Goal: Information Seeking & Learning: Learn about a topic

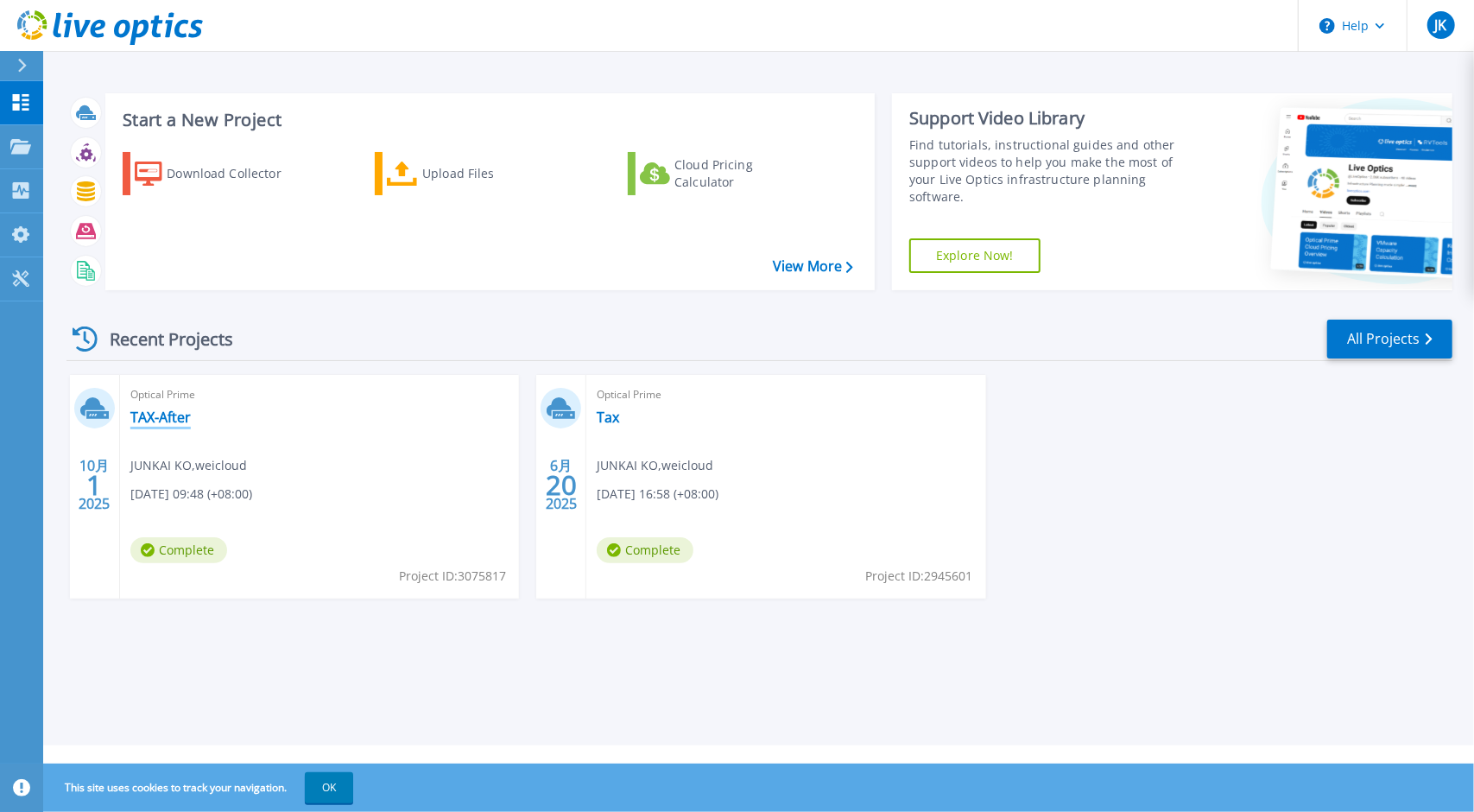
click at [169, 415] on link "TAX-After" at bounding box center [160, 416] width 60 height 17
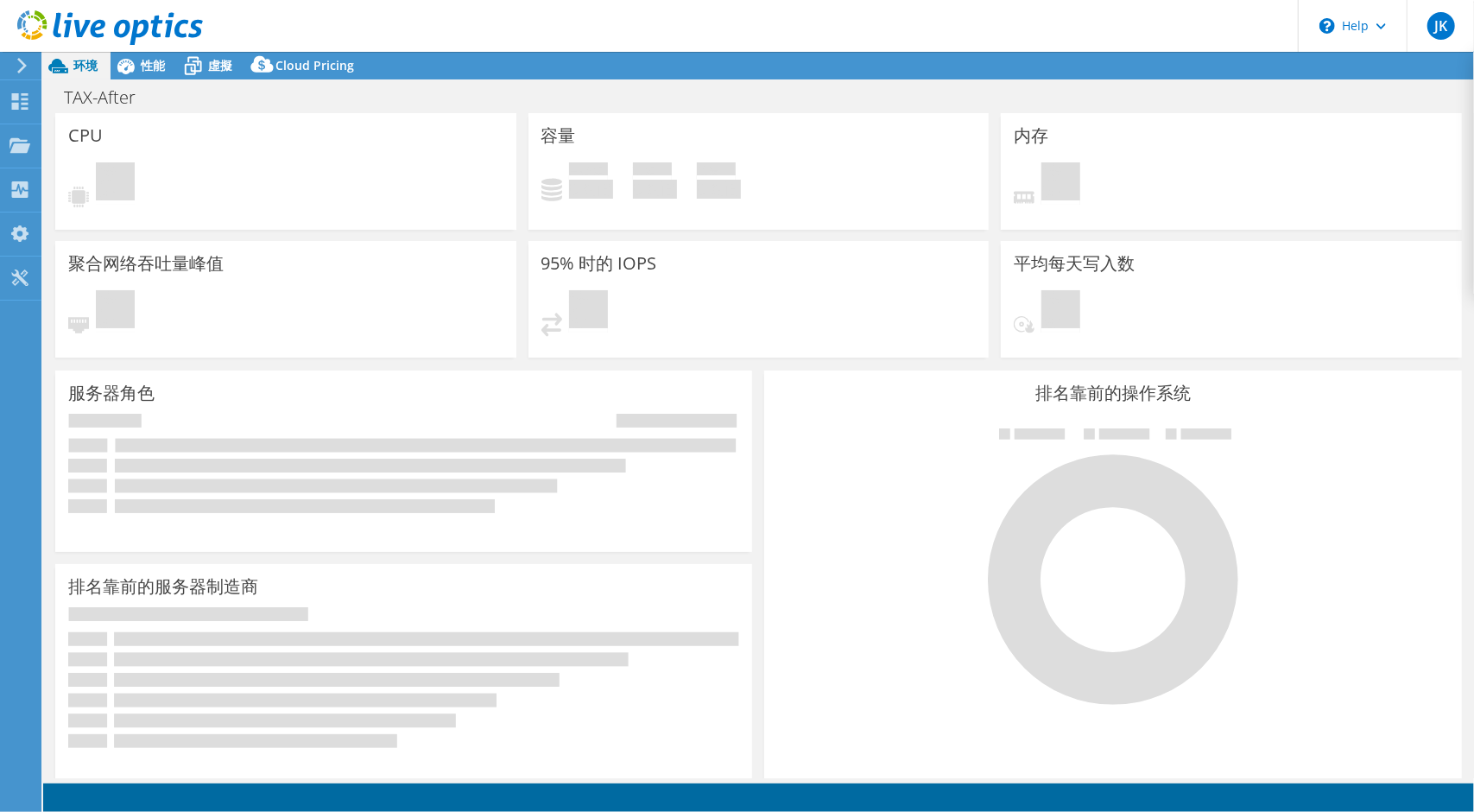
select select "USD"
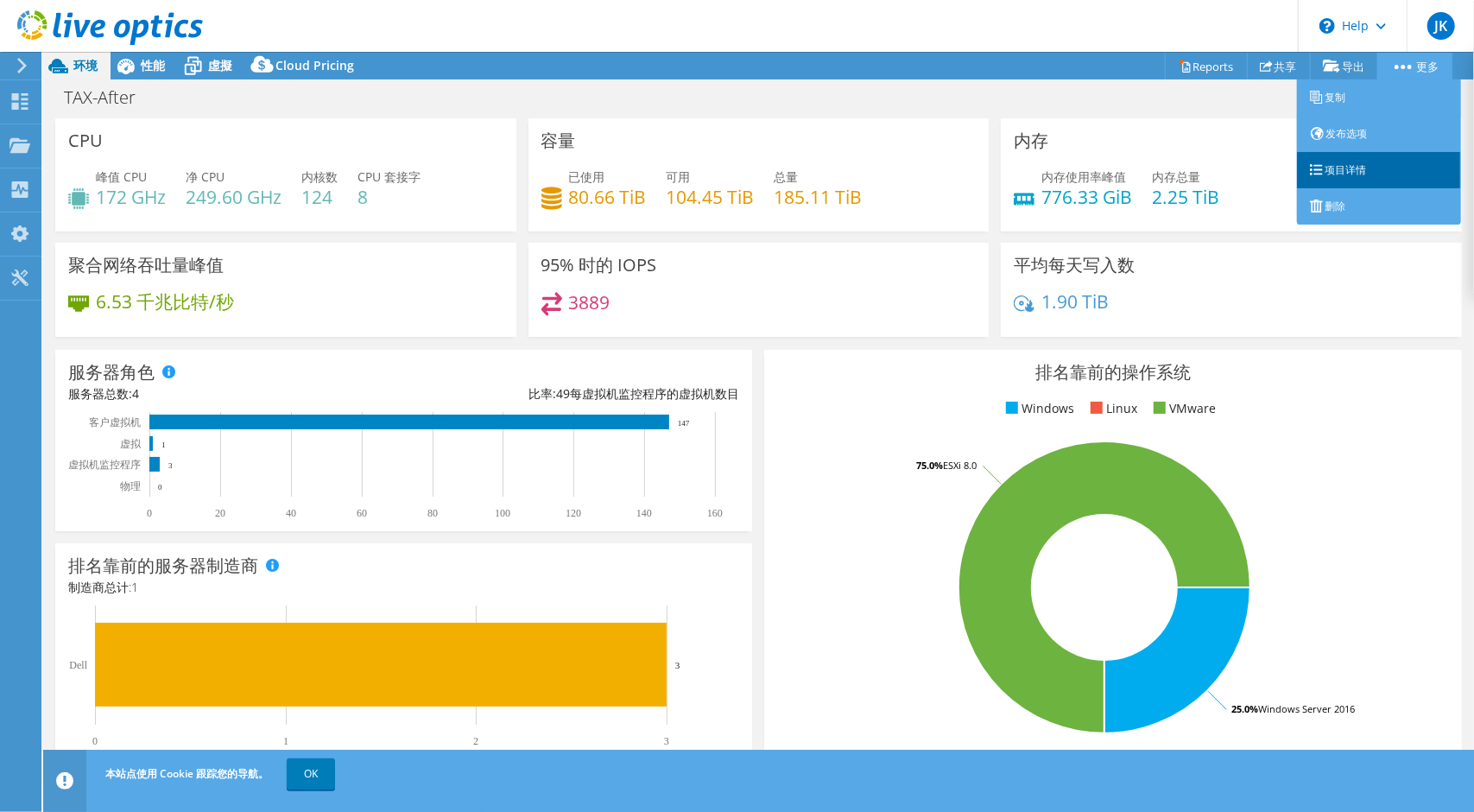
click at [1372, 161] on link "项目详情" at bounding box center [1379, 170] width 164 height 37
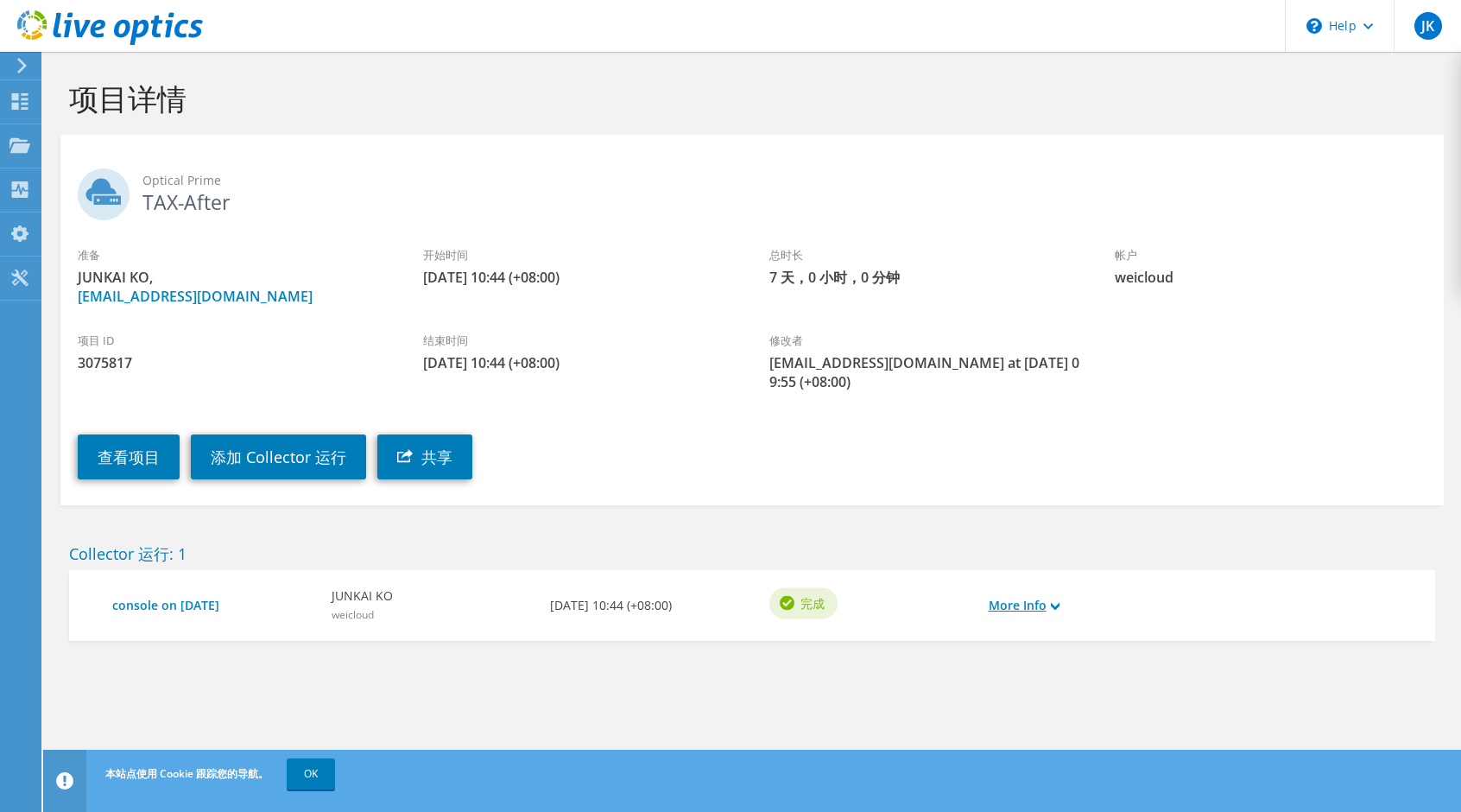
click at [1041, 604] on link "More Info" at bounding box center [1024, 605] width 71 height 19
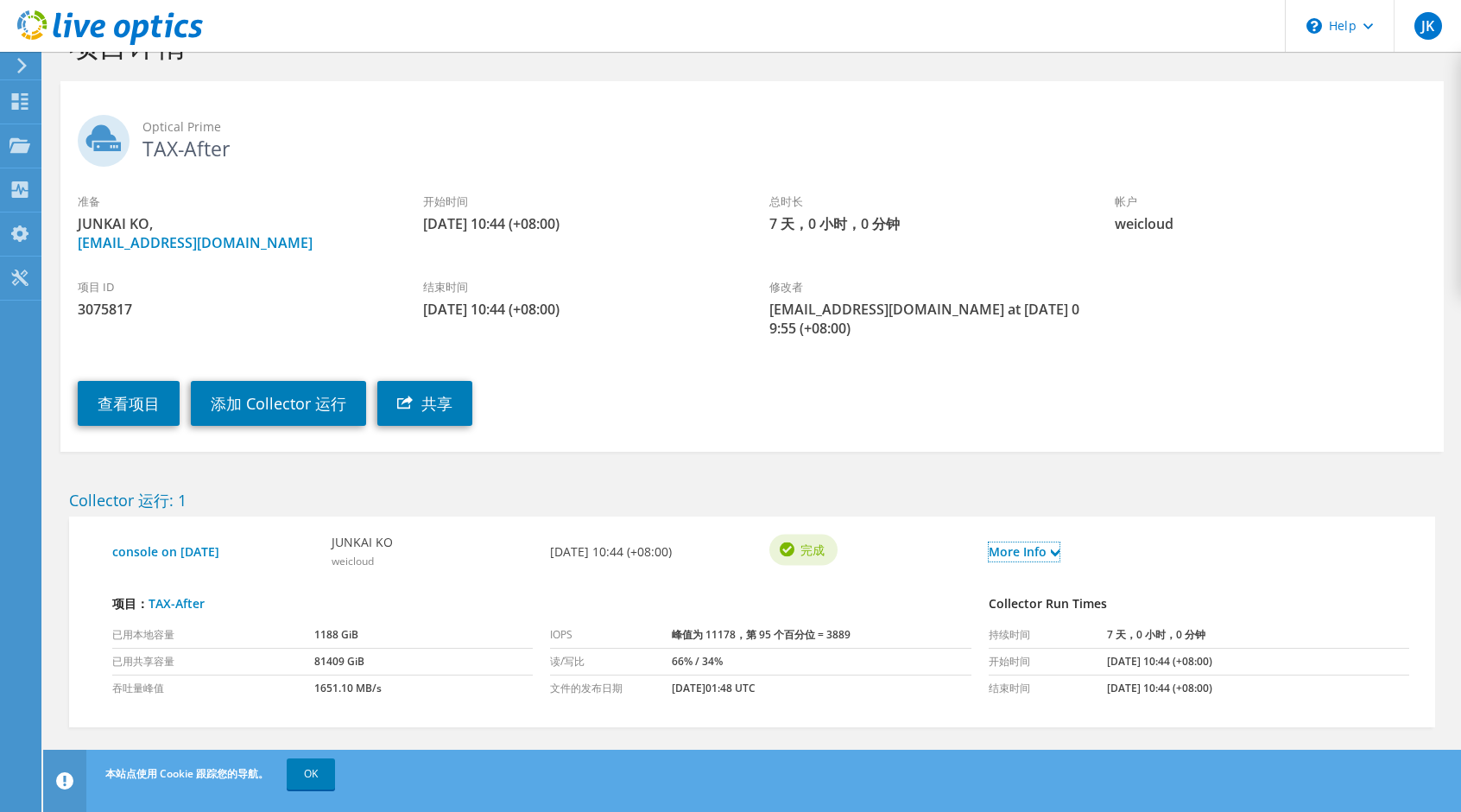
scroll to position [72, 0]
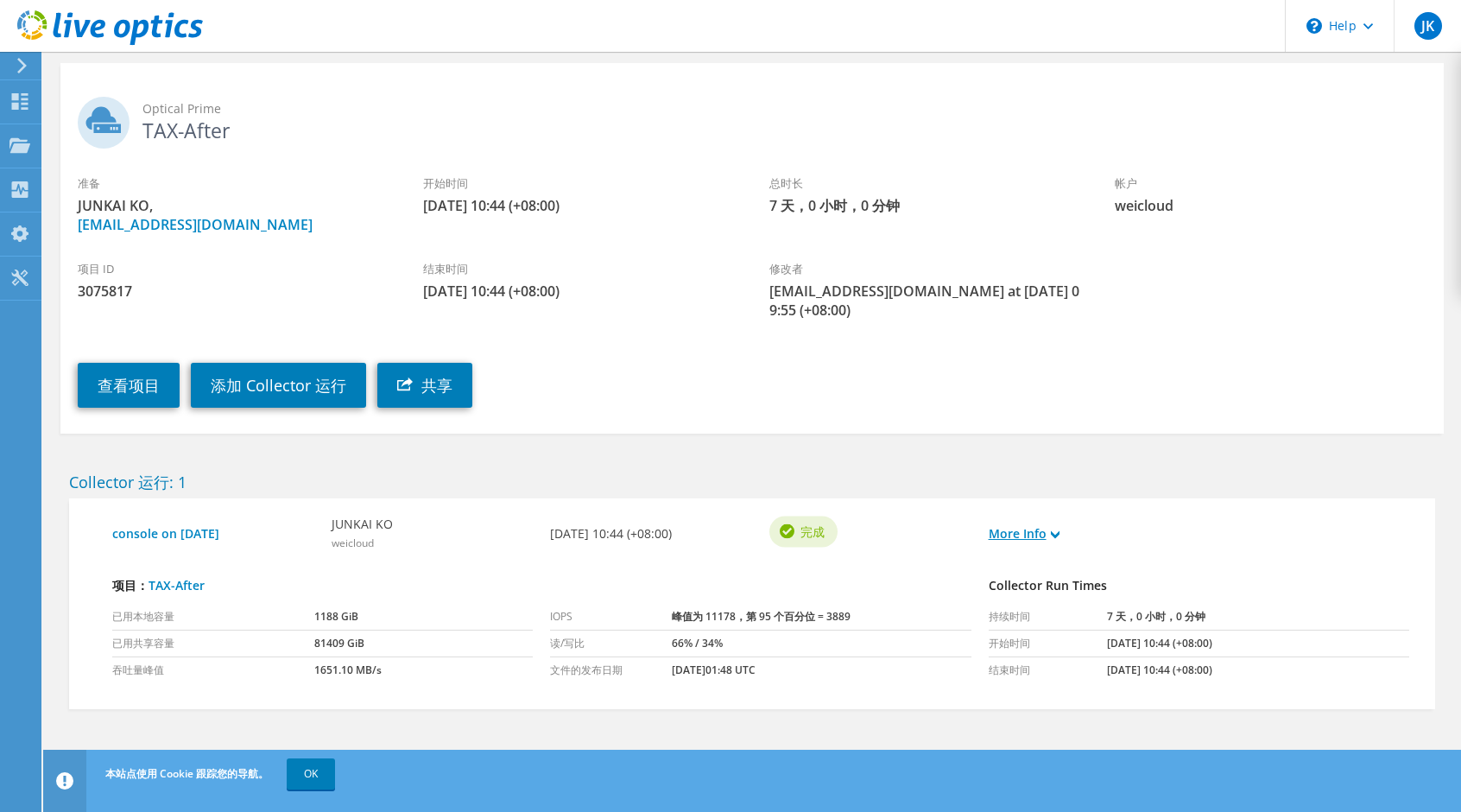
click at [1007, 536] on link "More Info" at bounding box center [1024, 533] width 71 height 19
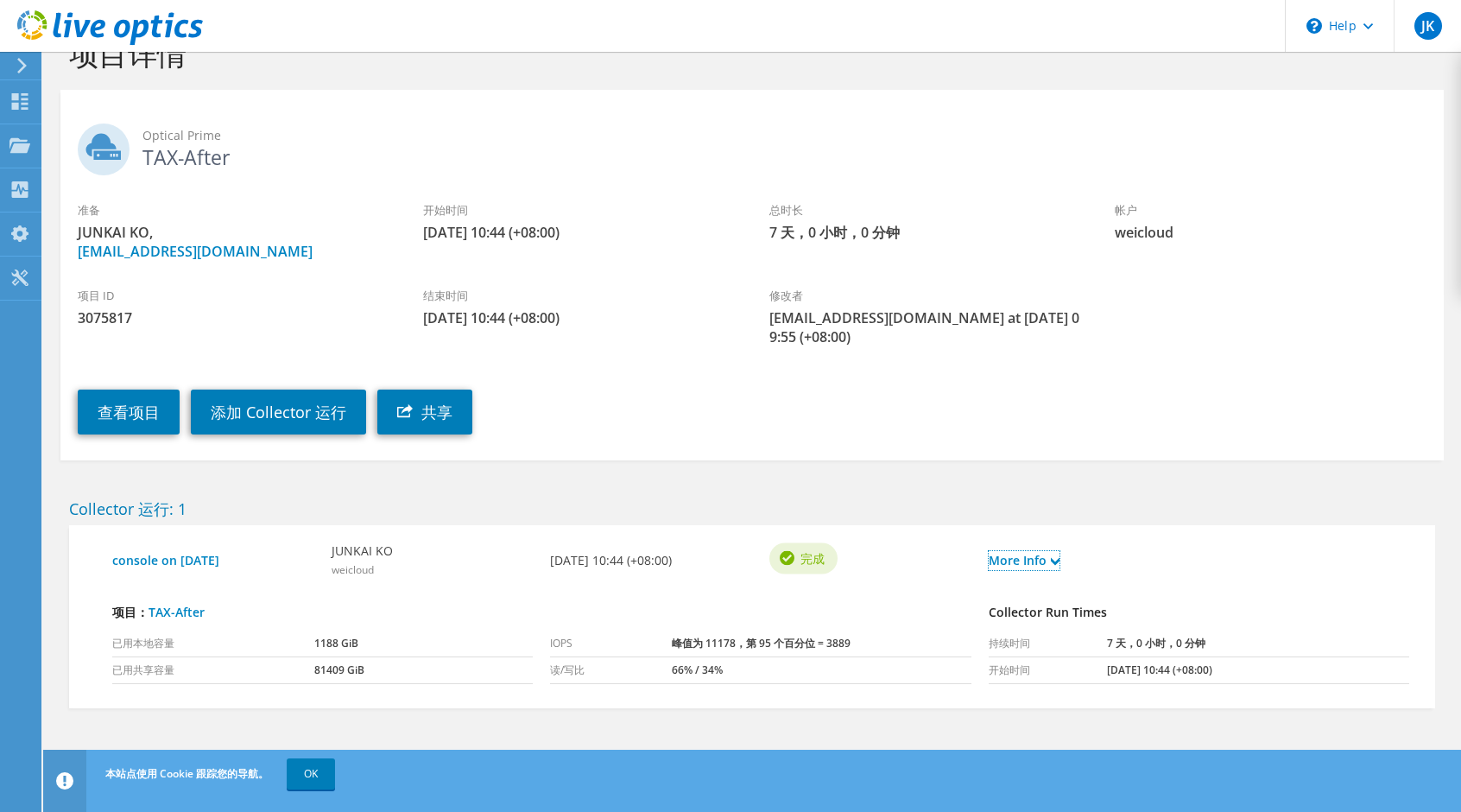
scroll to position [0, 0]
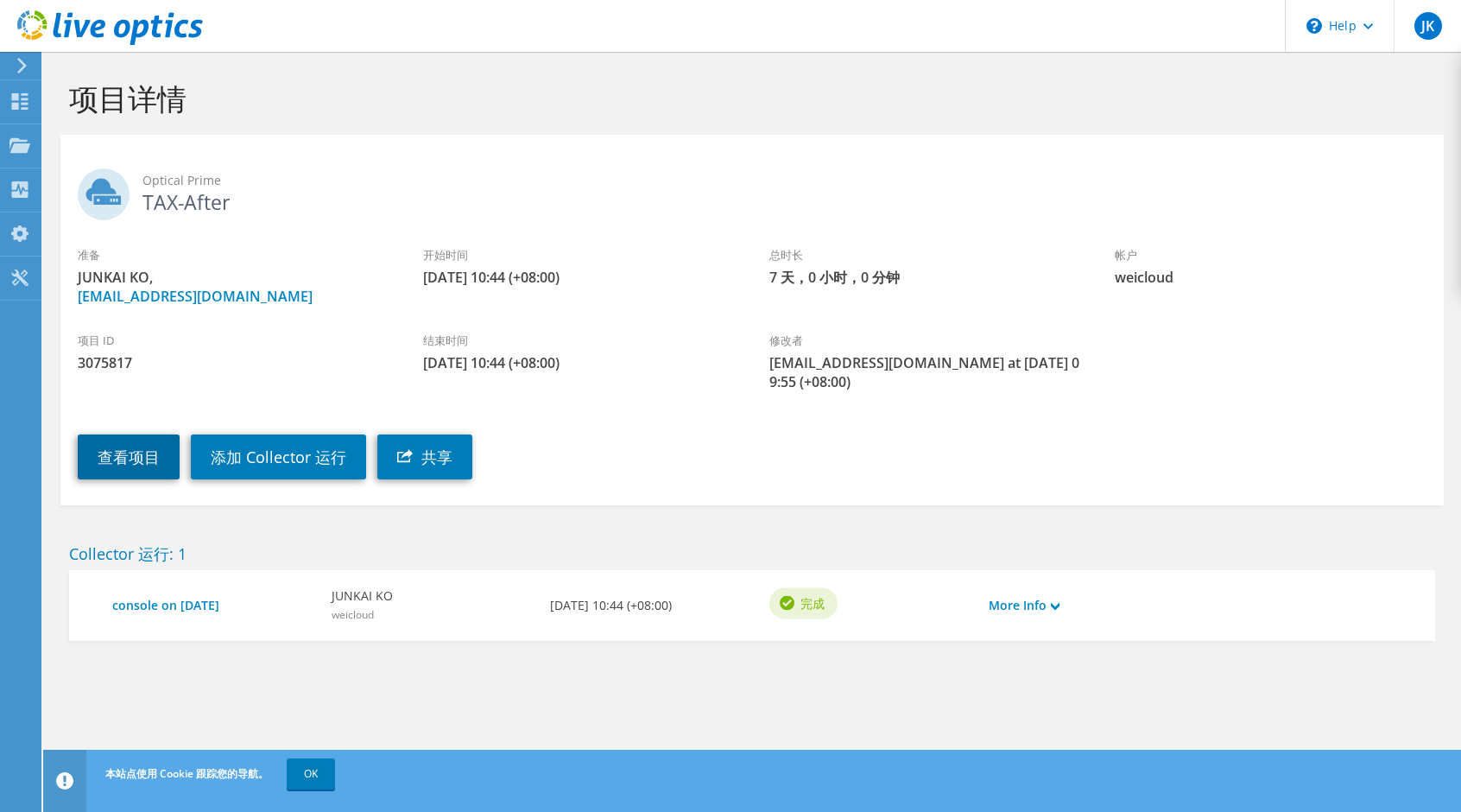
click at [131, 452] on link "查看项目" at bounding box center [128, 456] width 102 height 44
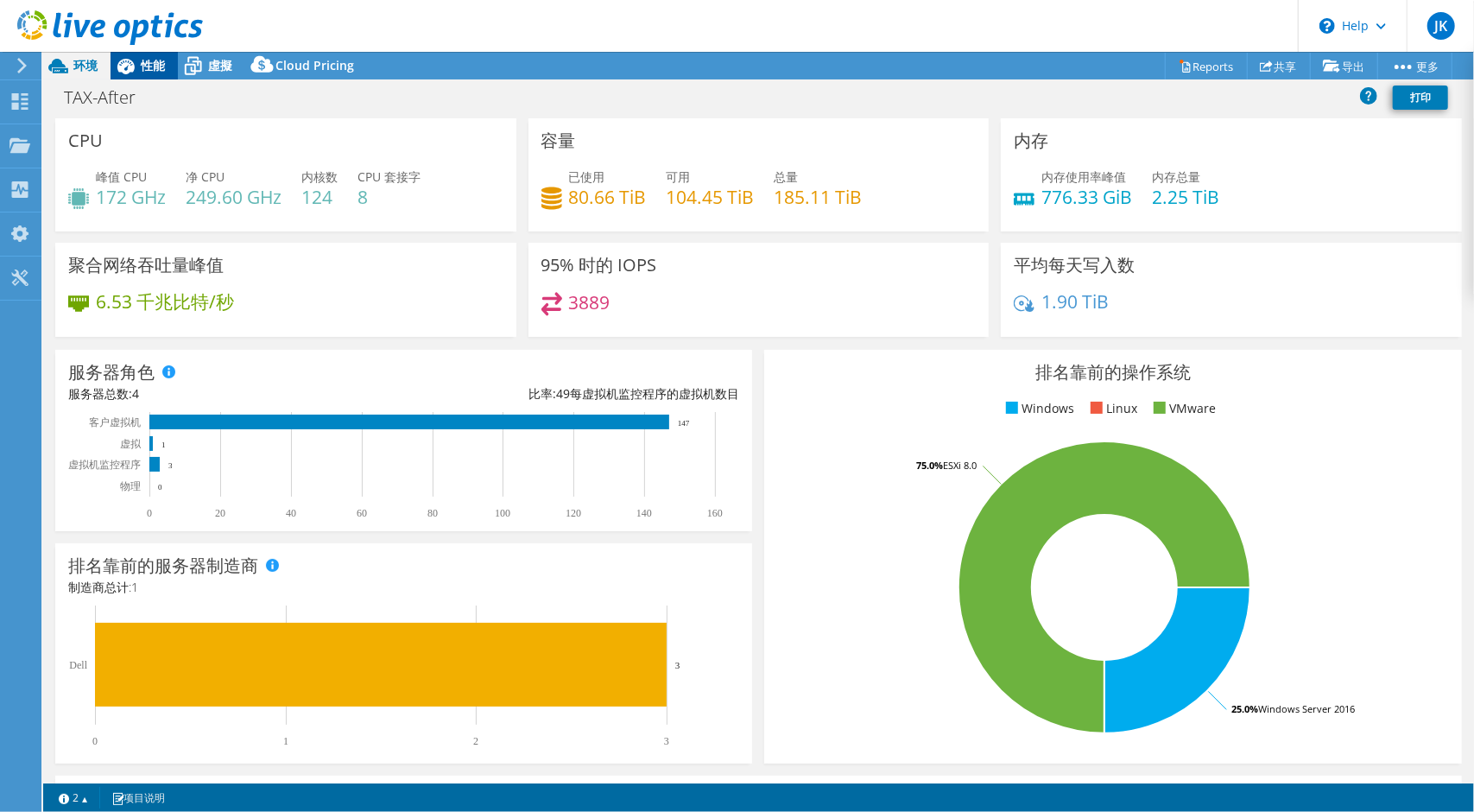
click at [133, 67] on icon at bounding box center [125, 66] width 17 height 16
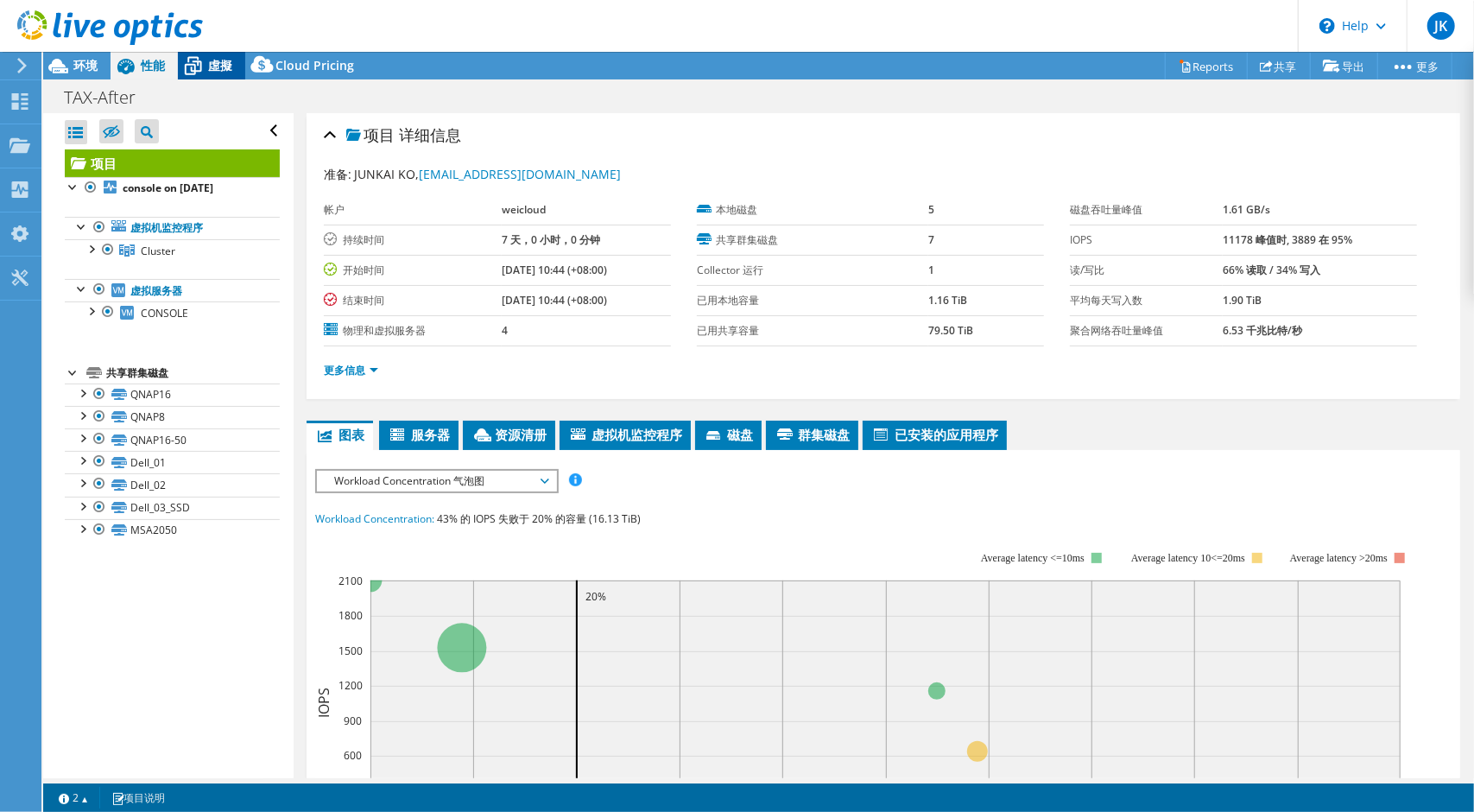
select select "USD"
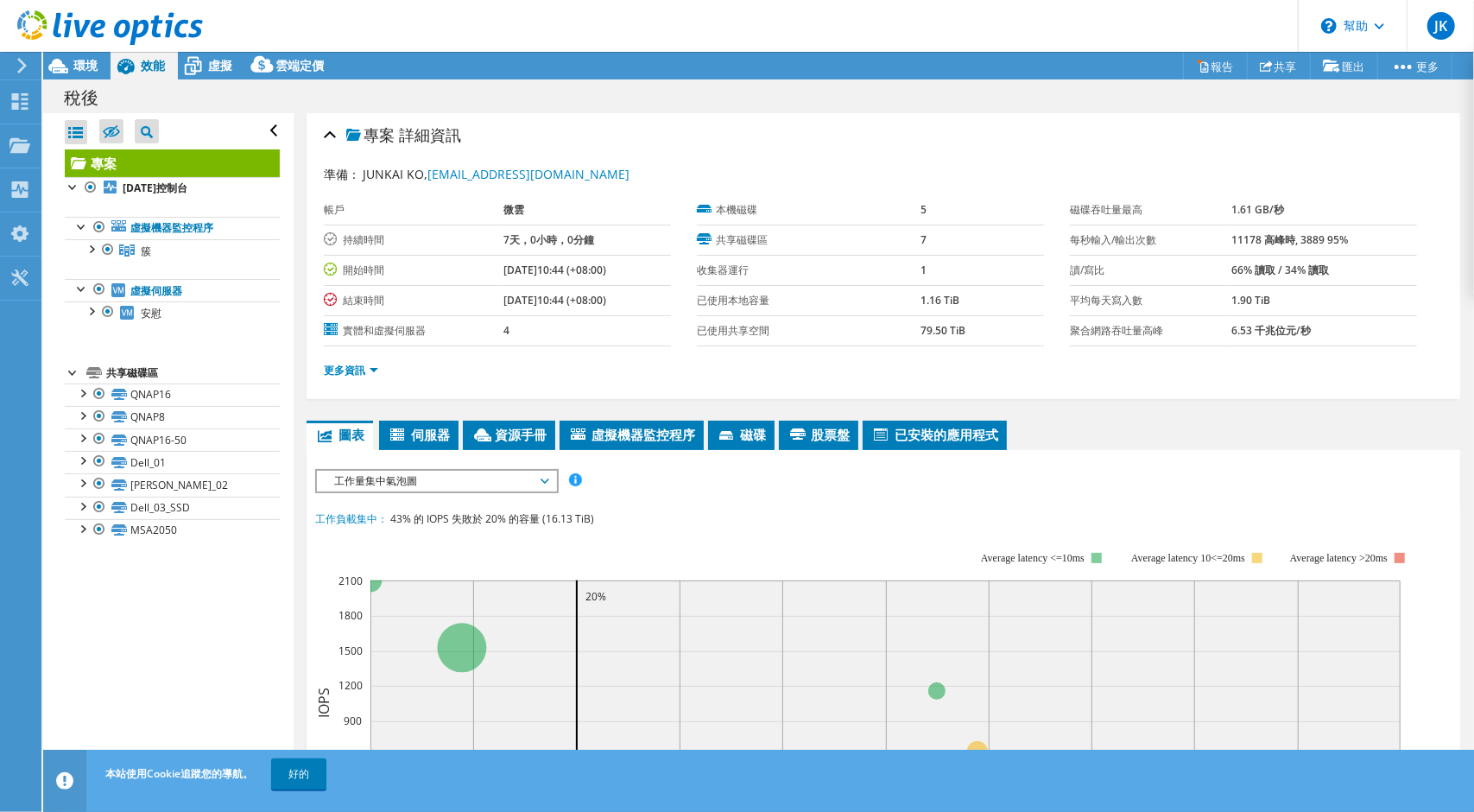
click at [365, 394] on div "專案 詳細資訊 準備： JUNKAI KO, kai.ko@weicloud.com.tw 帳戶 微雲 持續時間 7天，0小時，0分鐘 開始時間 2025年9…" at bounding box center [883, 256] width 1154 height 285
click at [413, 430] on font "伺服器" at bounding box center [430, 434] width 39 height 17
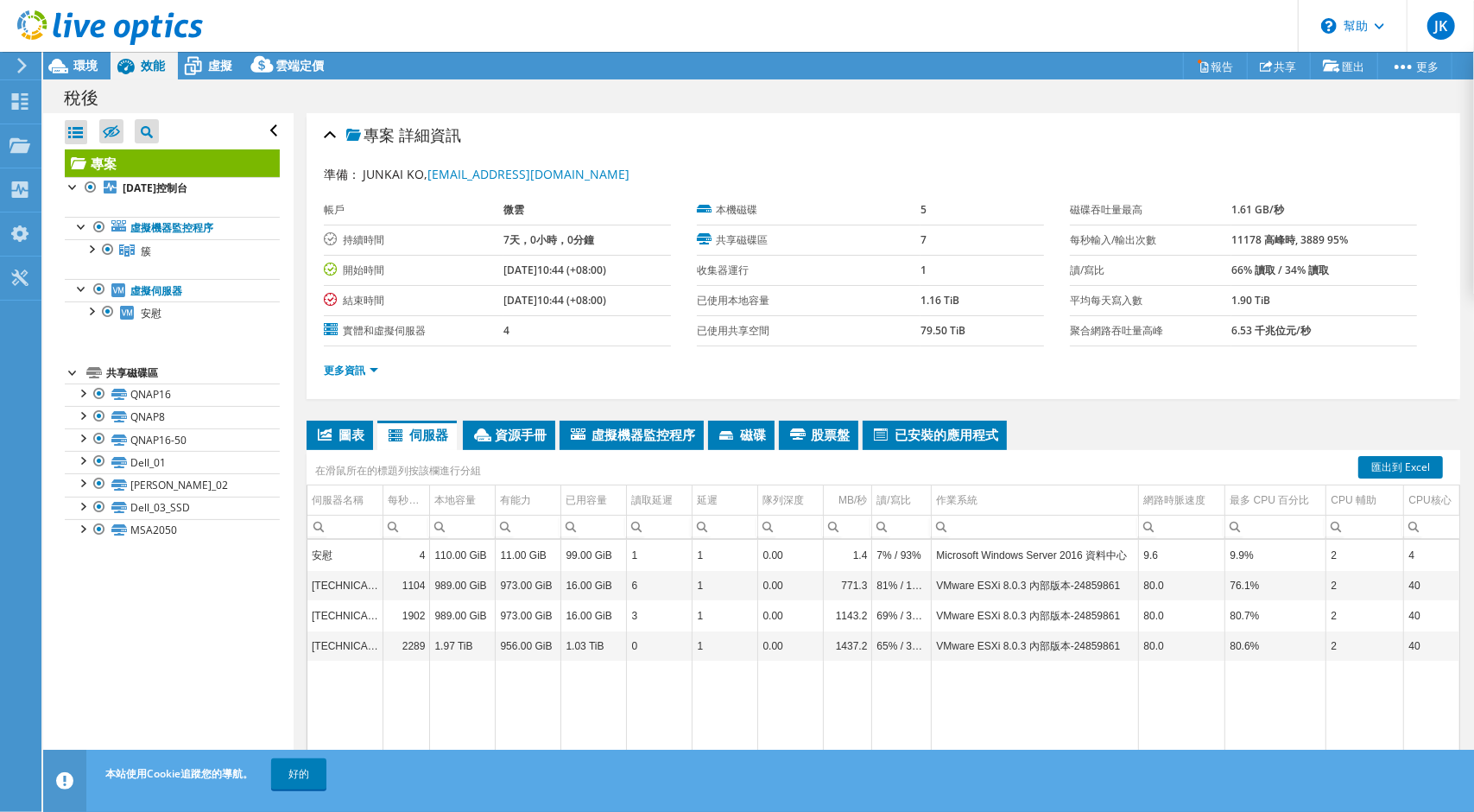
click at [1039, 580] on font "VMware ESXi 8.0.3 內部版本-24859861" at bounding box center [1028, 586] width 184 height 12
click at [1037, 580] on font "VMware ESXi 8.0.3 內部版本-24859861" at bounding box center [1028, 586] width 184 height 12
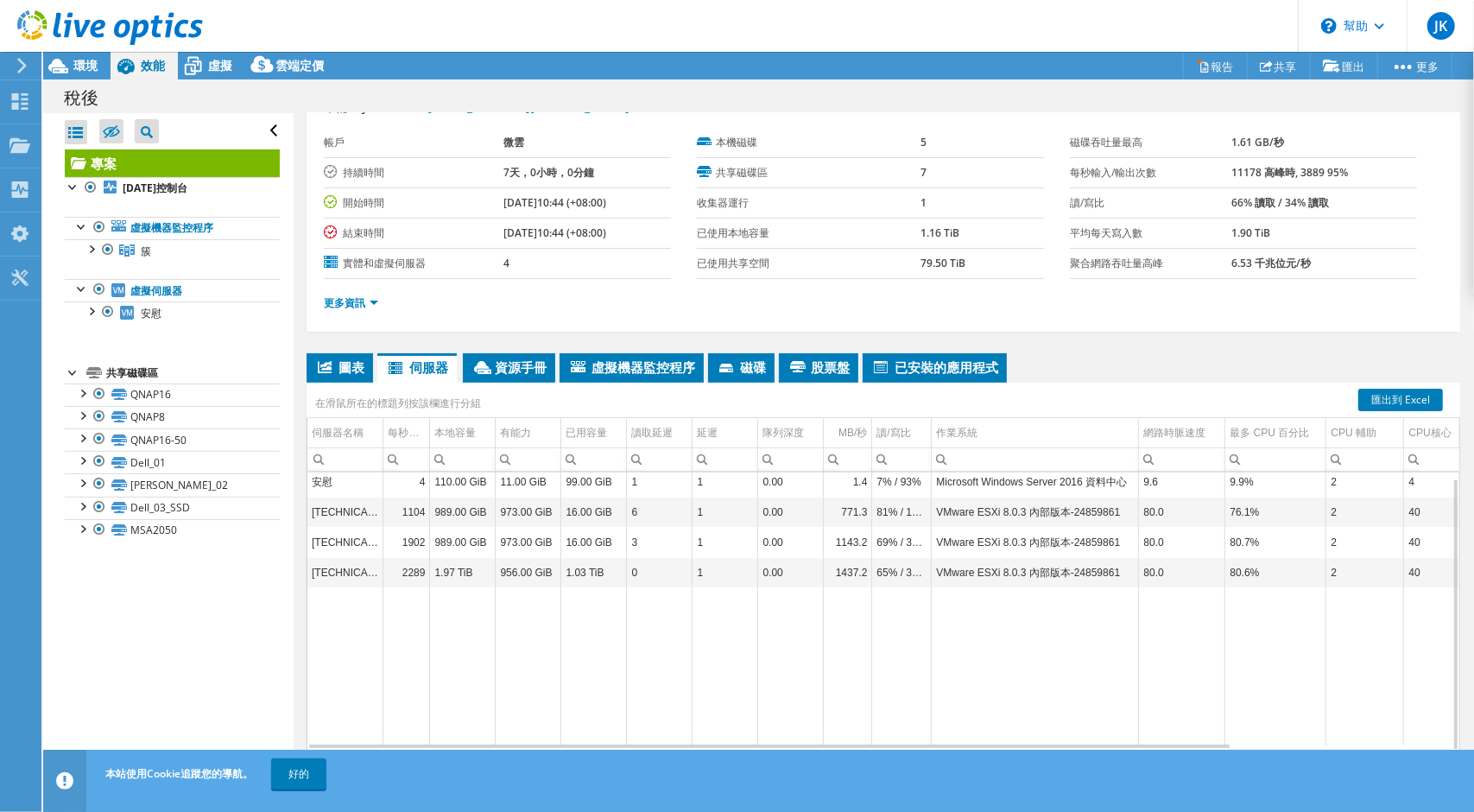
scroll to position [102, 0]
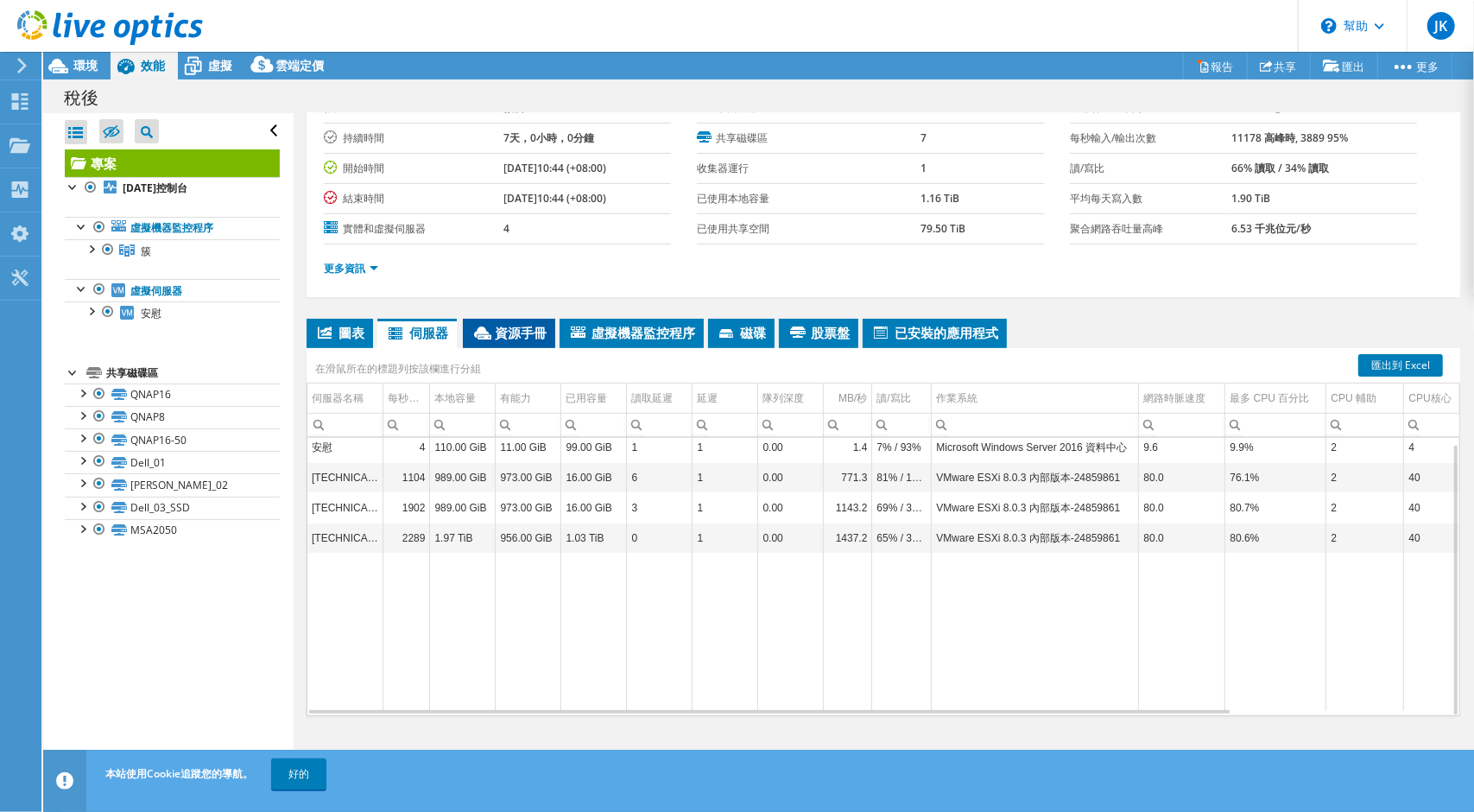
click at [525, 340] on li "資源手冊" at bounding box center [510, 334] width 93 height 30
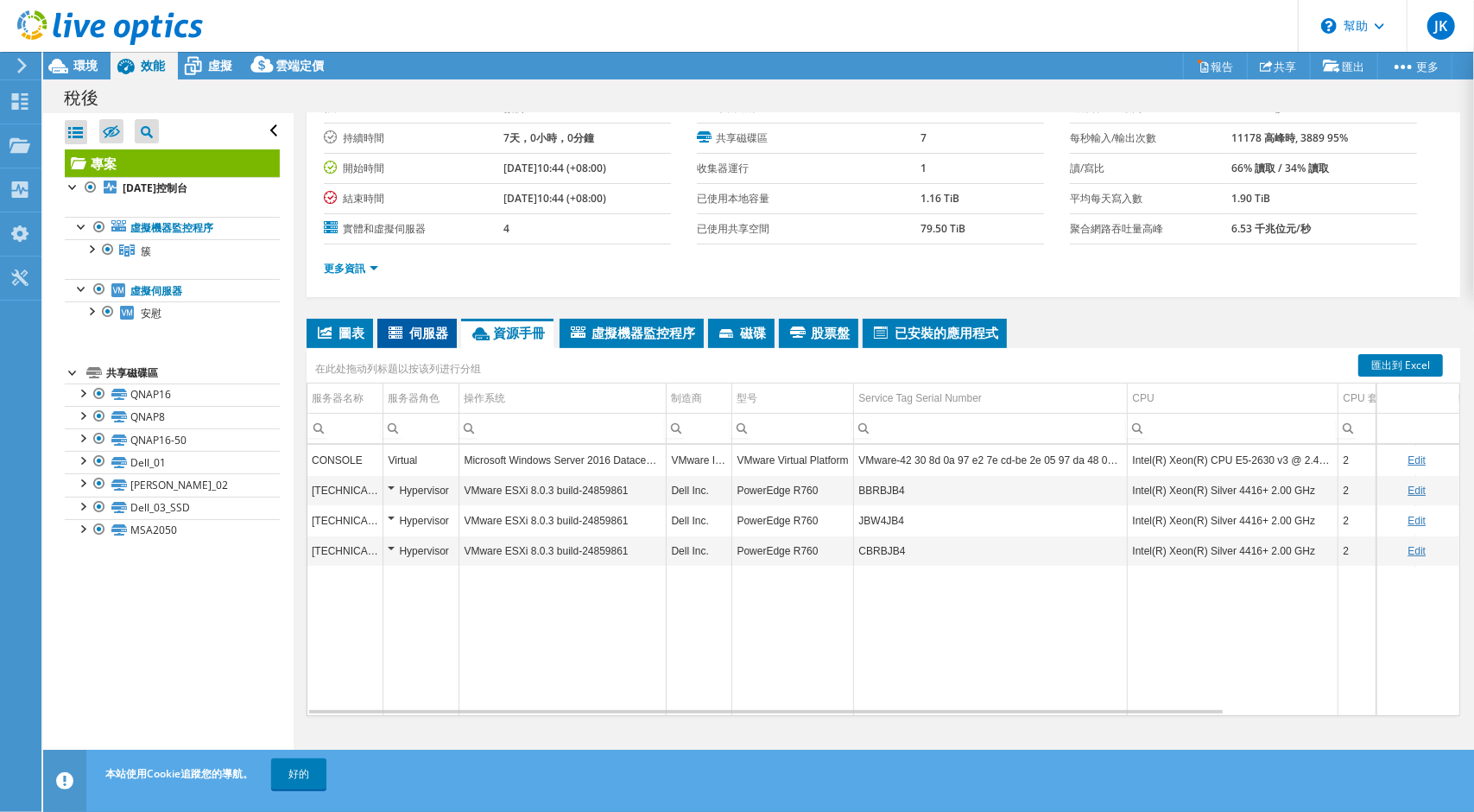
click at [434, 333] on font "伺服器" at bounding box center [428, 332] width 39 height 17
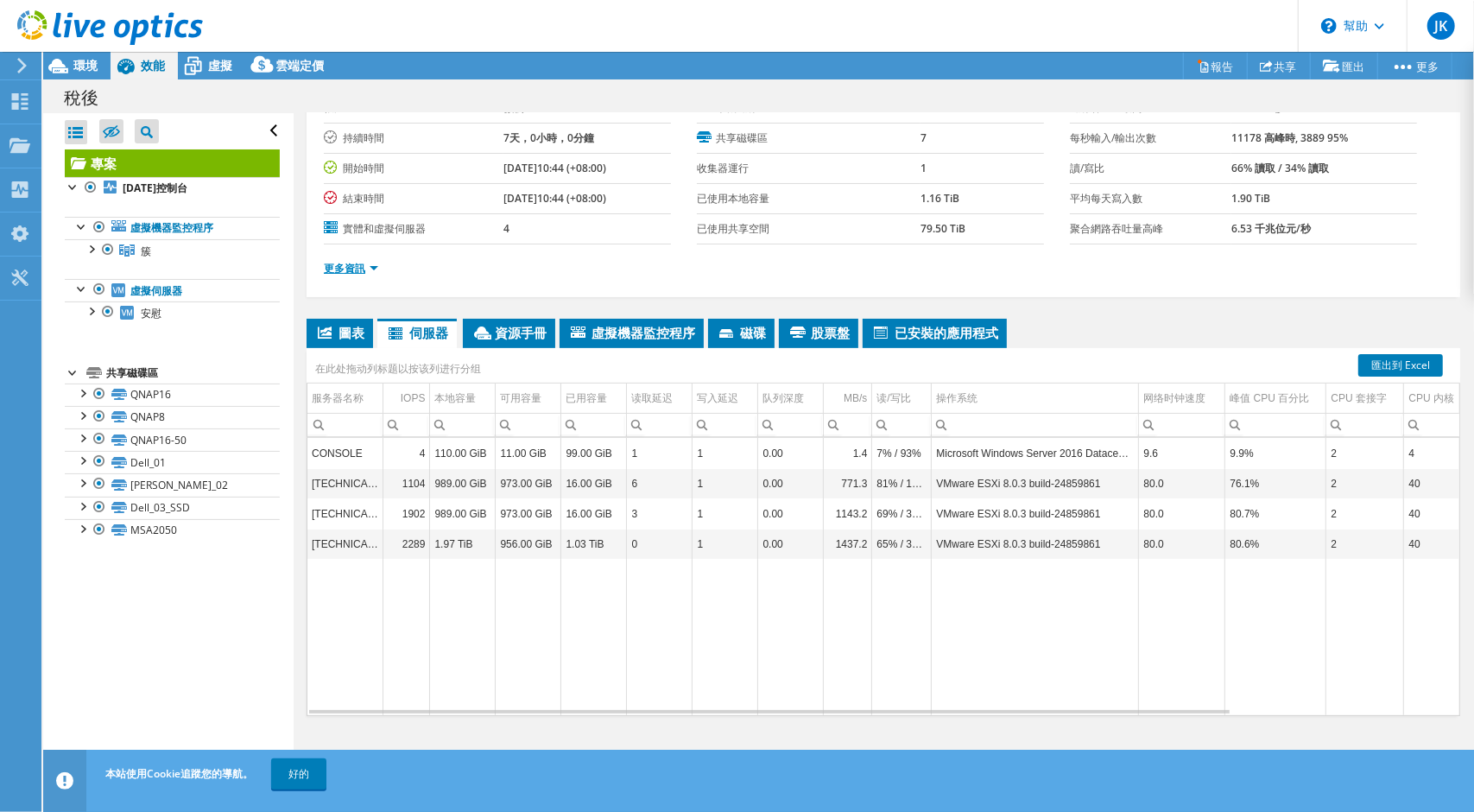
click at [360, 266] on font "更多資訊" at bounding box center [345, 268] width 41 height 15
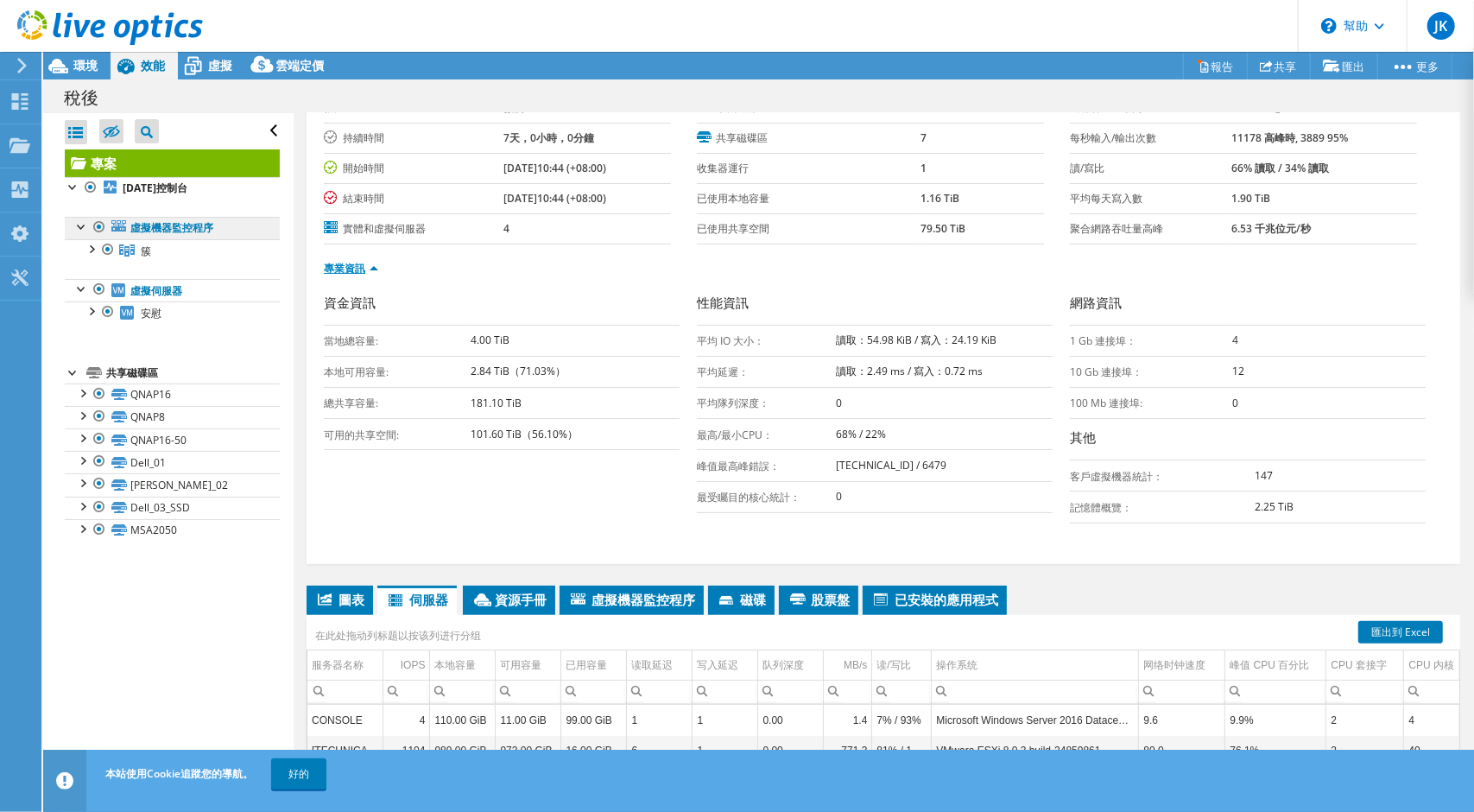
click at [138, 225] on font "虛擬機器監控程序" at bounding box center [172, 227] width 83 height 15
click at [87, 243] on div at bounding box center [90, 247] width 17 height 17
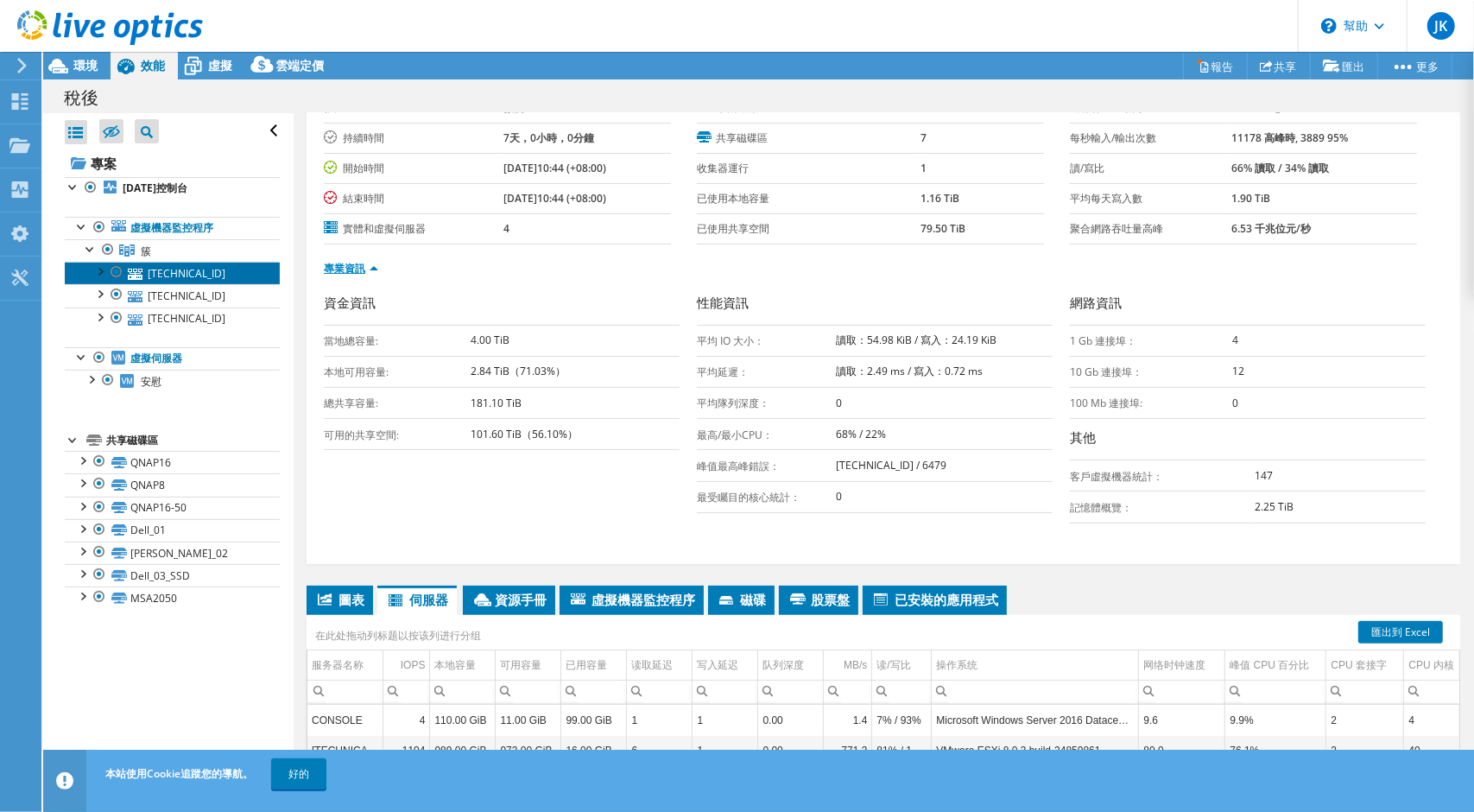
click at [103, 278] on link "10.78.5.15" at bounding box center [173, 273] width 215 height 23
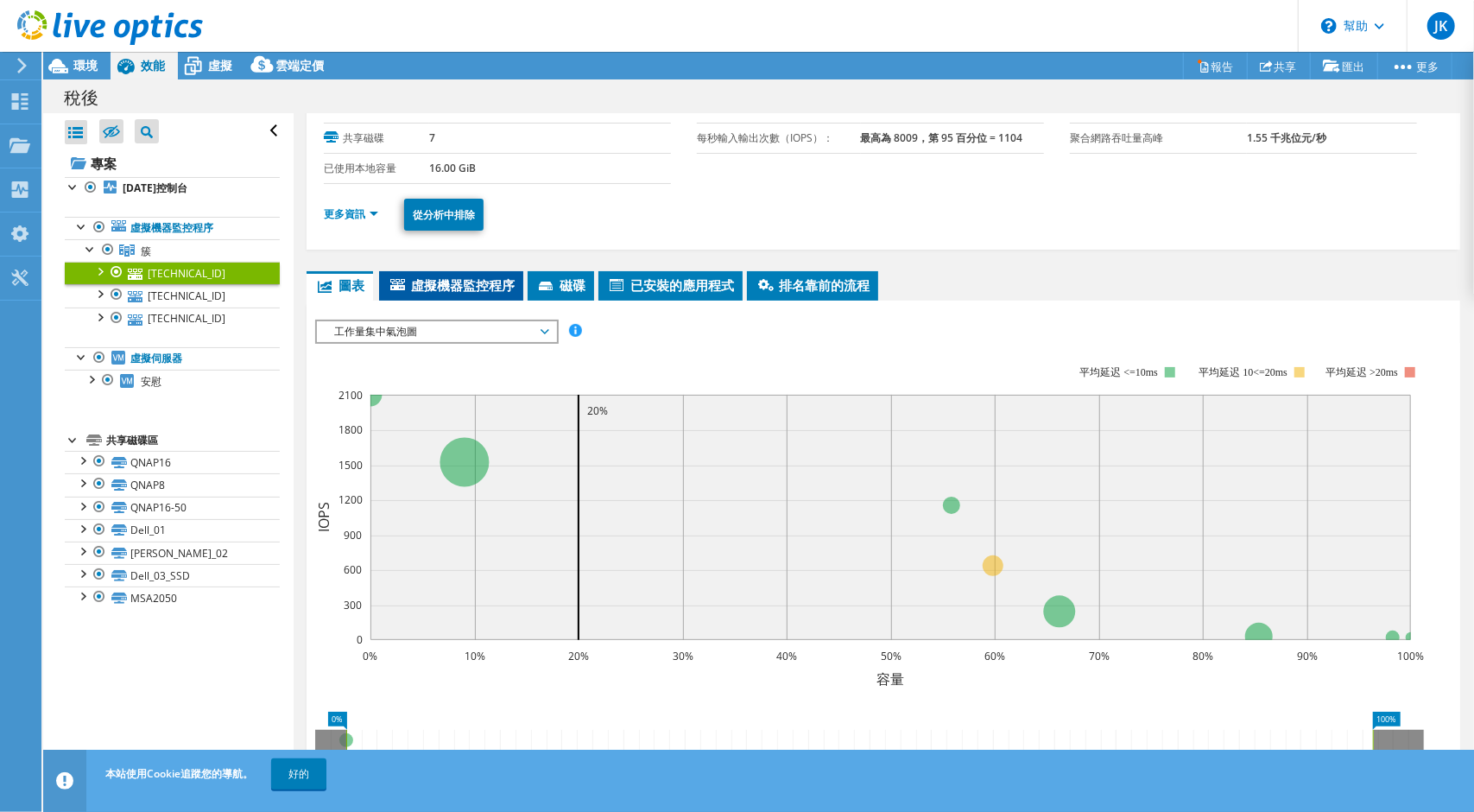
click at [459, 277] on font "虛擬機器監控程序" at bounding box center [462, 284] width 104 height 17
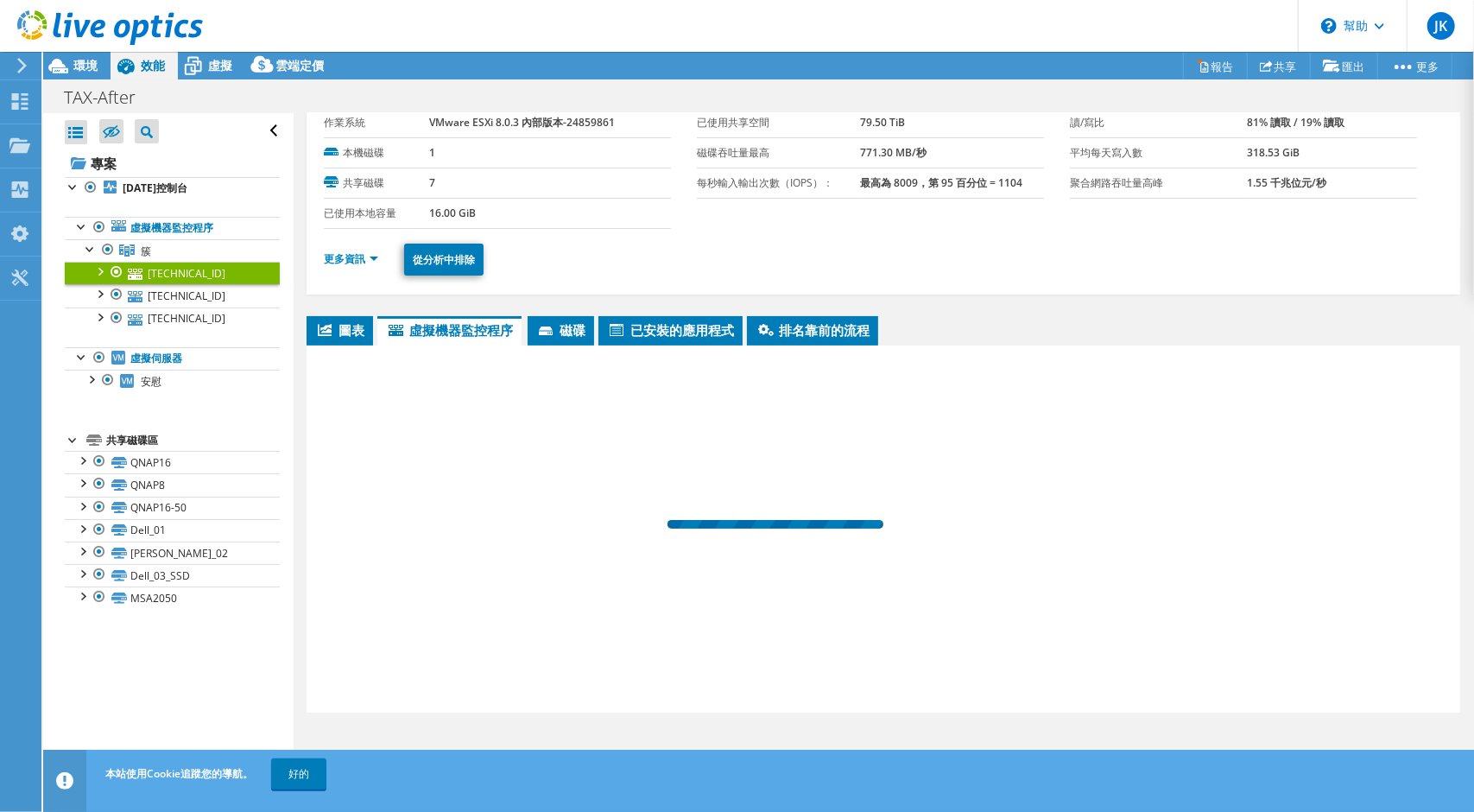
scroll to position [55, 0]
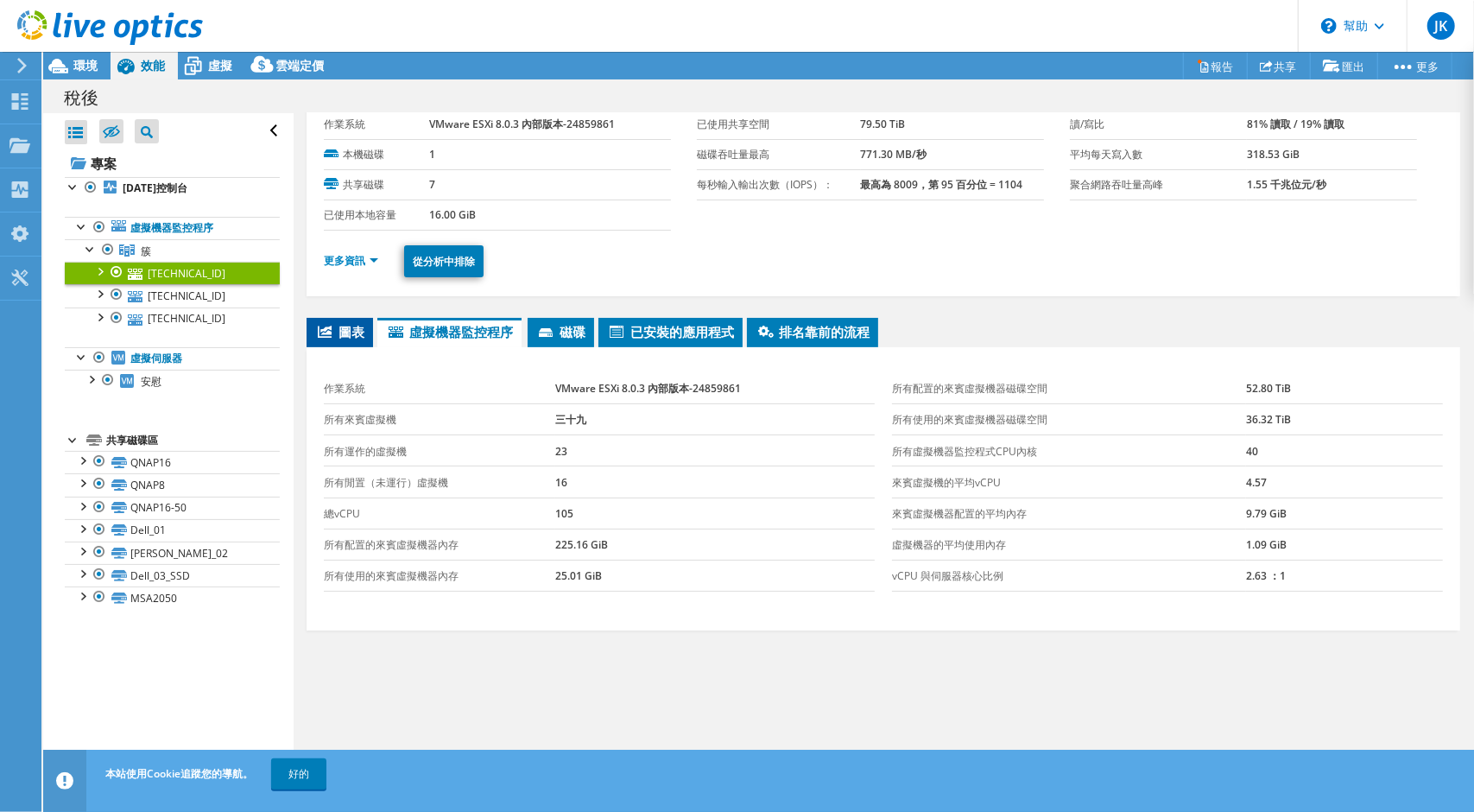
click at [354, 334] on font "圖表" at bounding box center [352, 331] width 26 height 17
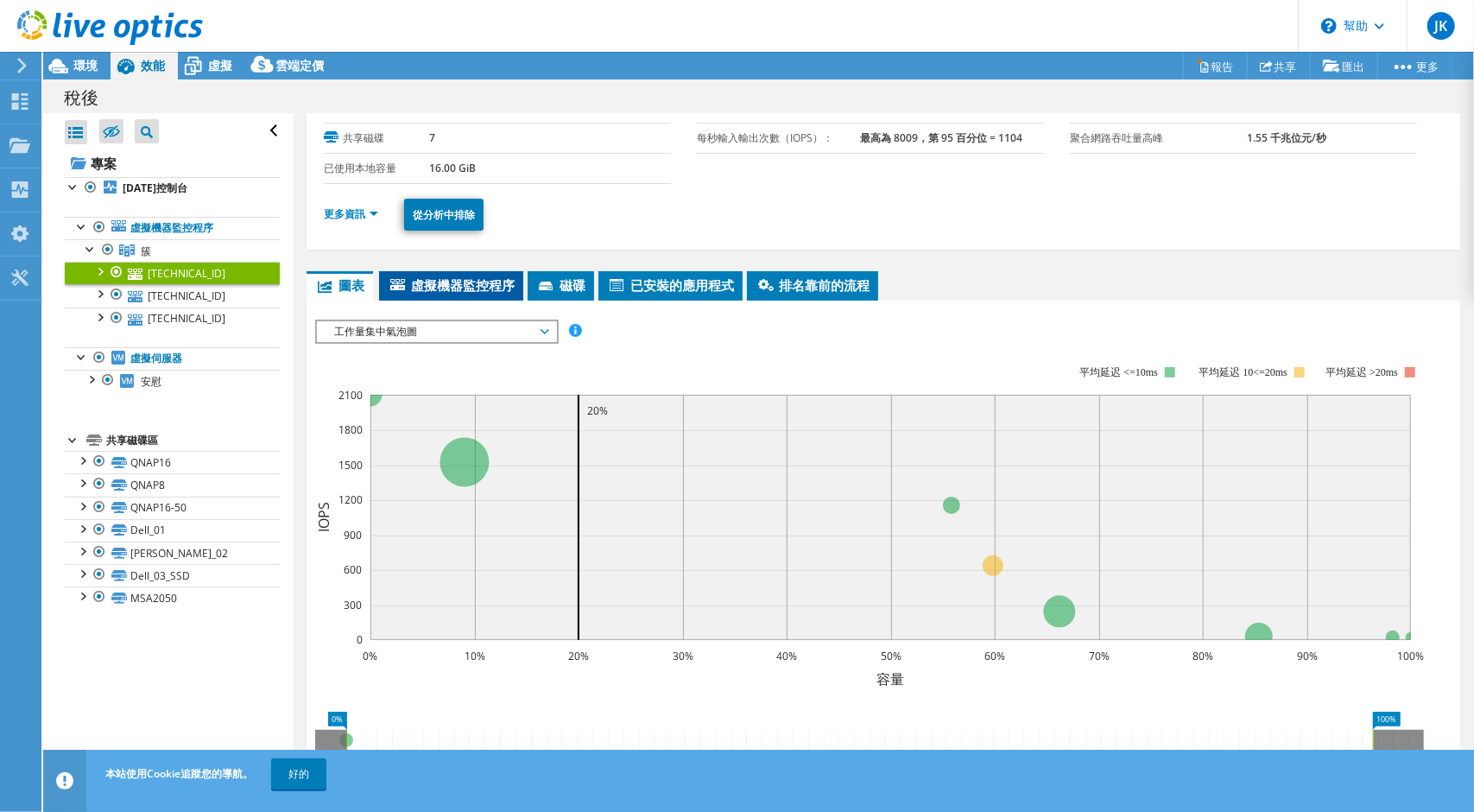
click at [394, 290] on span "虛擬機器監控程序" at bounding box center [450, 284] width 126 height 17
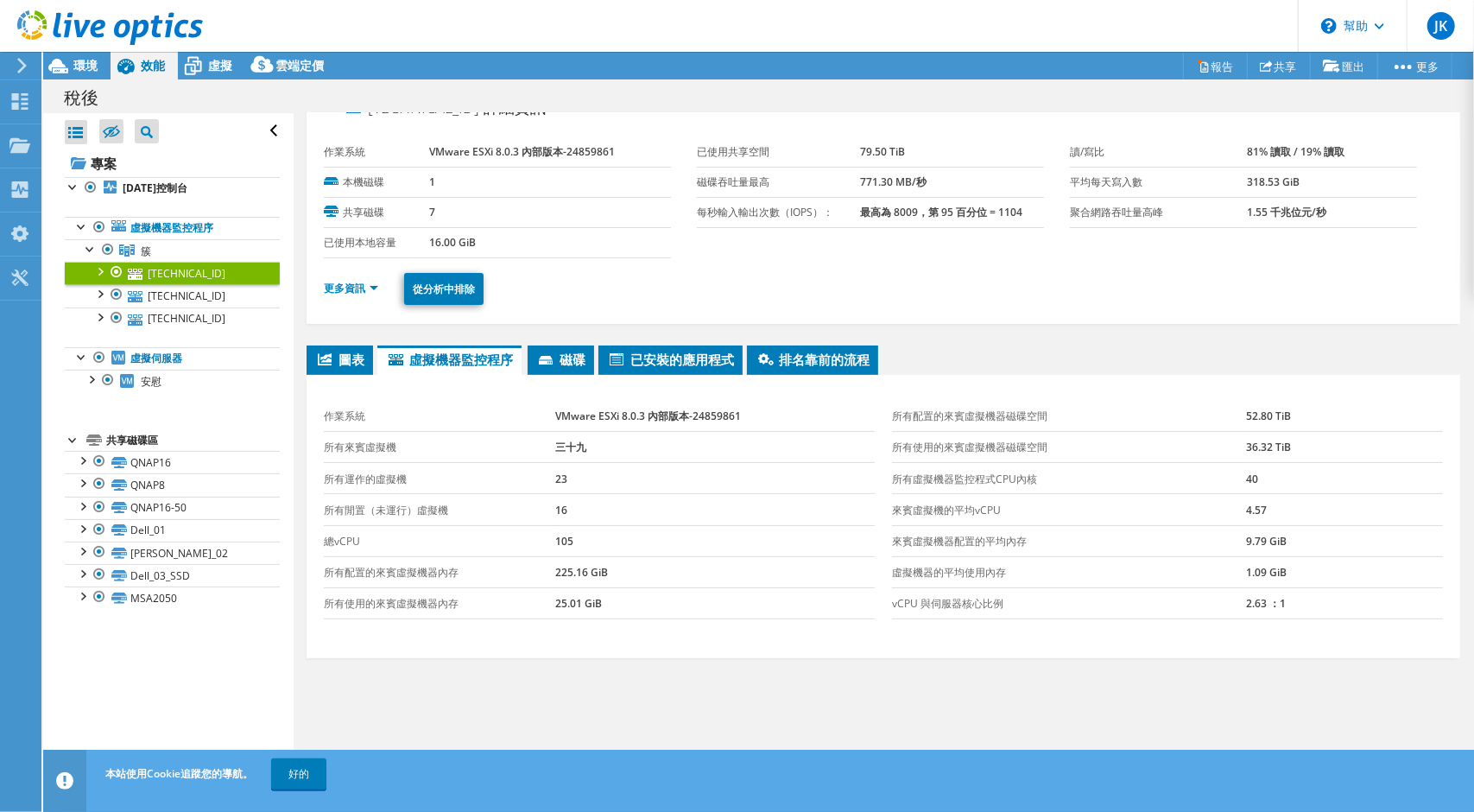
scroll to position [0, 0]
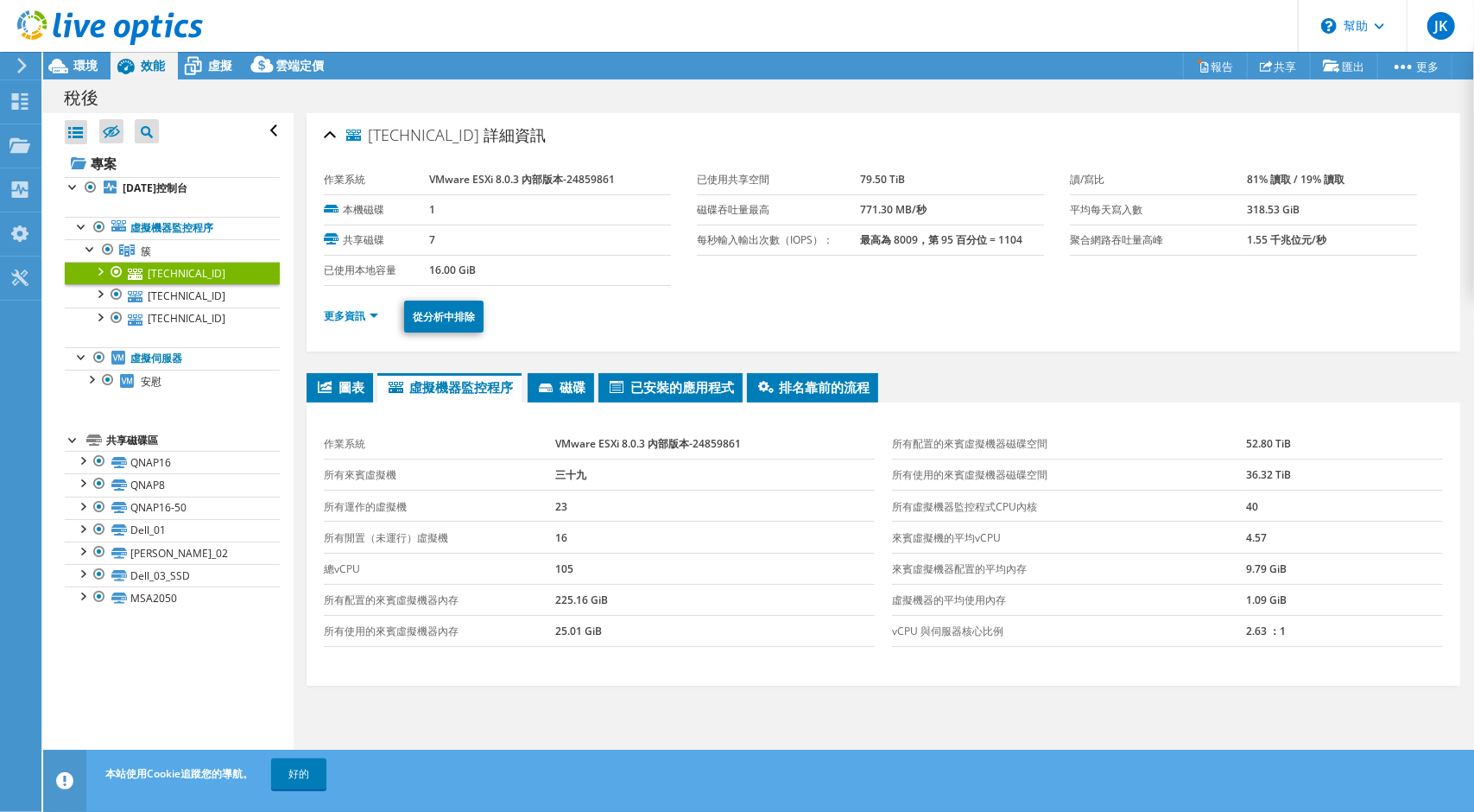
click at [351, 320] on li "更多資訊" at bounding box center [357, 315] width 65 height 19
click at [350, 319] on font "更多資訊" at bounding box center [345, 315] width 41 height 15
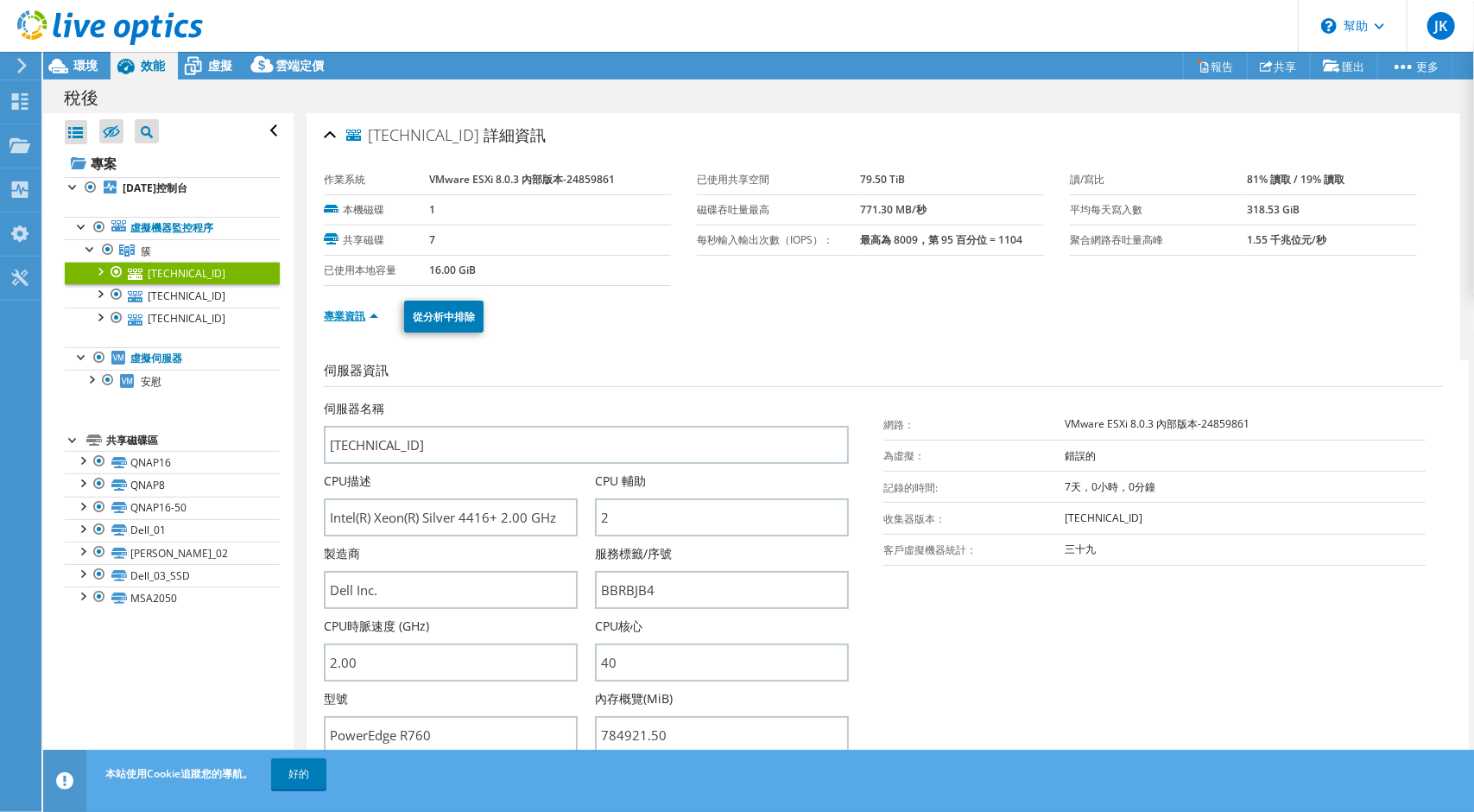
click at [339, 312] on font "專業資訊" at bounding box center [345, 315] width 41 height 15
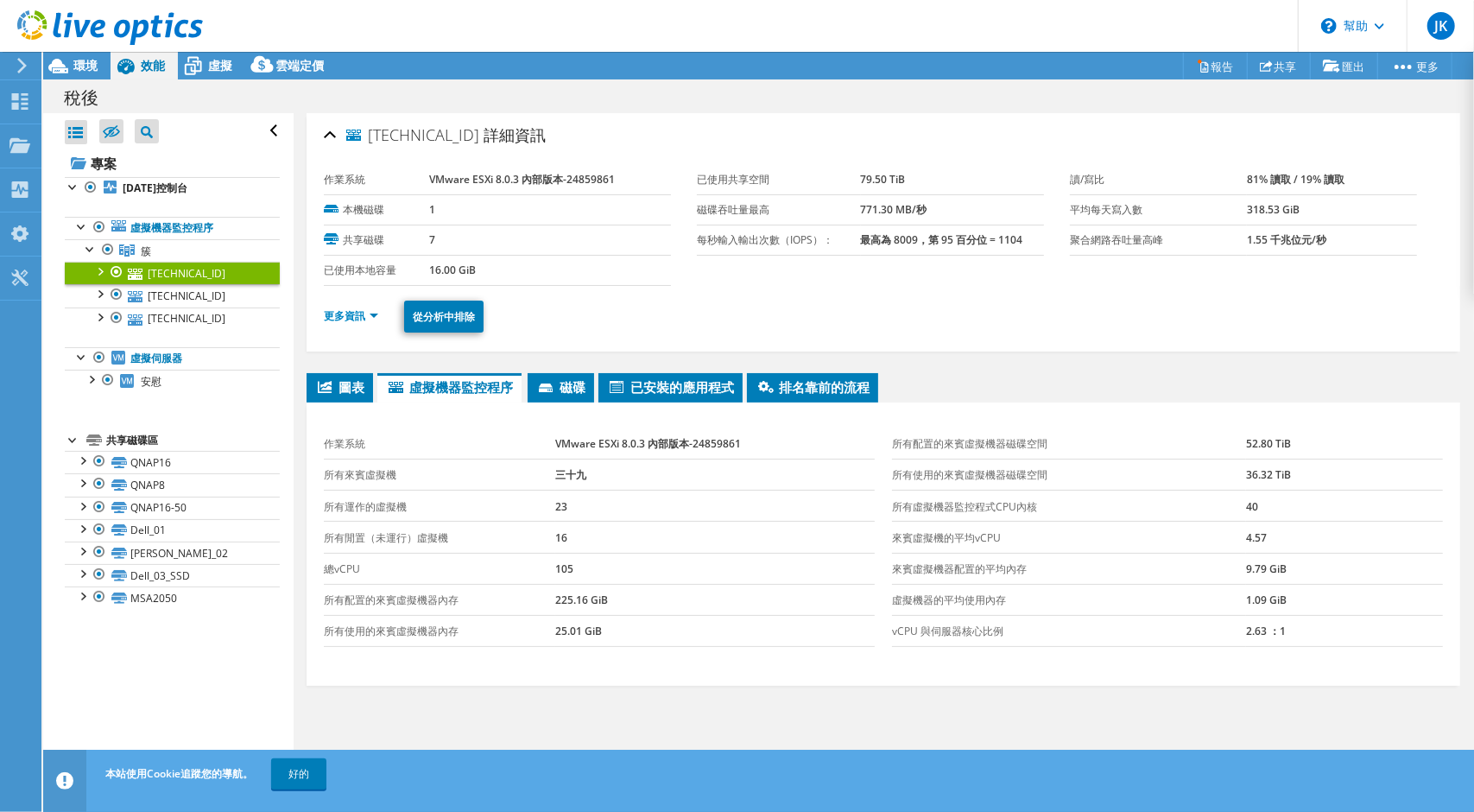
click at [326, 123] on div "10.78.5.15 詳細資訊" at bounding box center [883, 136] width 1119 height 38
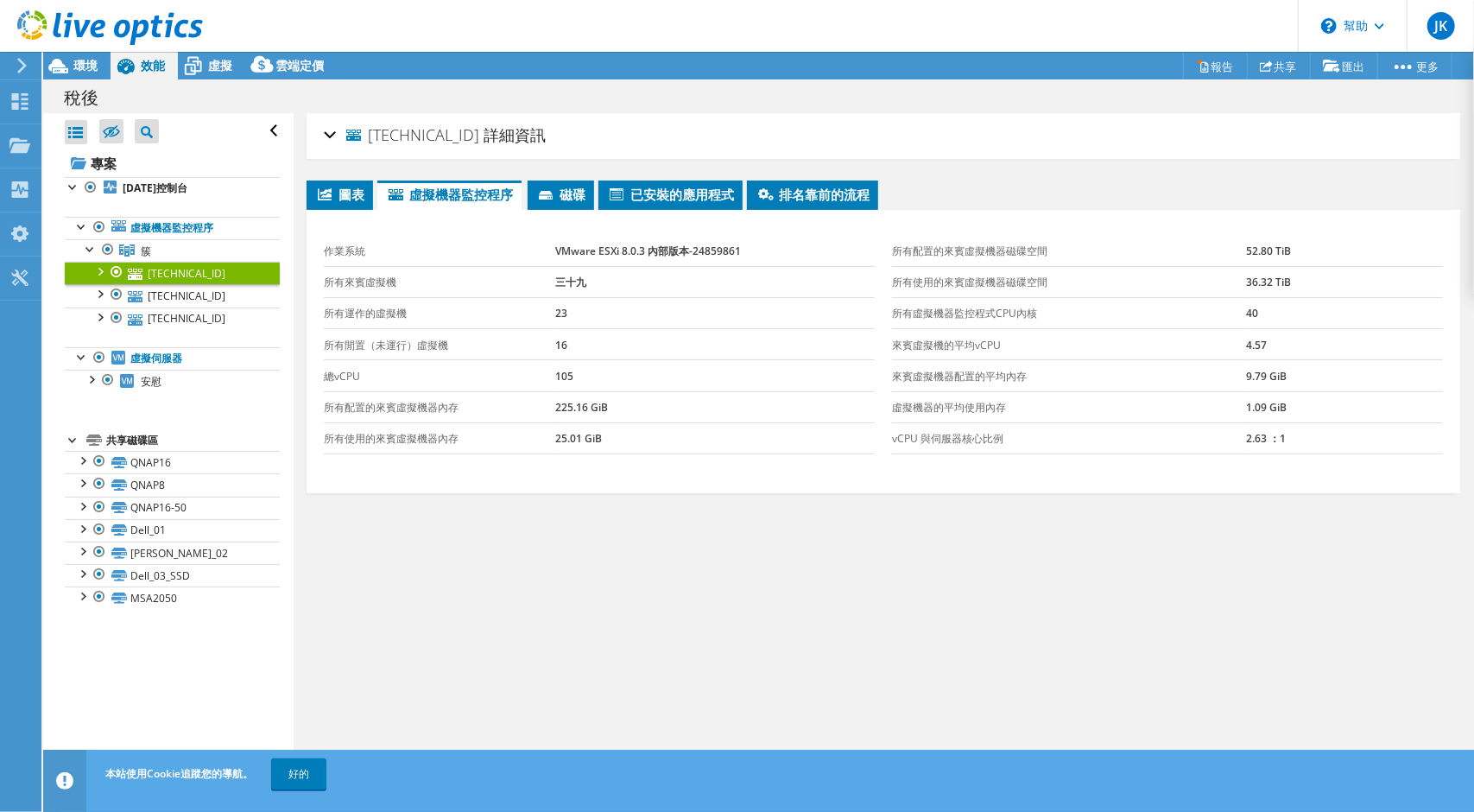
click at [326, 123] on div "10.78.5.15 詳細資訊" at bounding box center [883, 136] width 1119 height 38
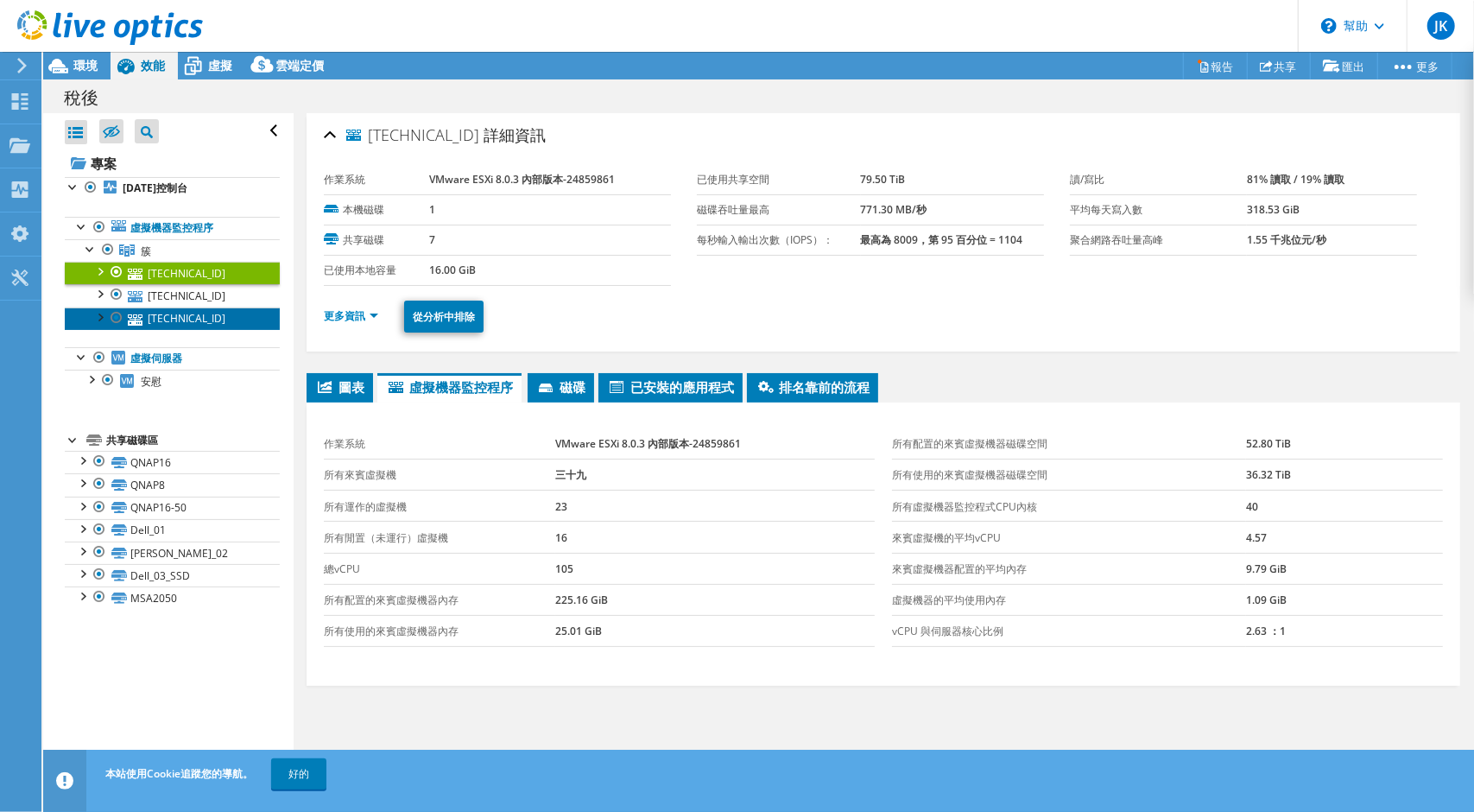
click at [190, 319] on font "10.78.5.14" at bounding box center [186, 318] width 78 height 15
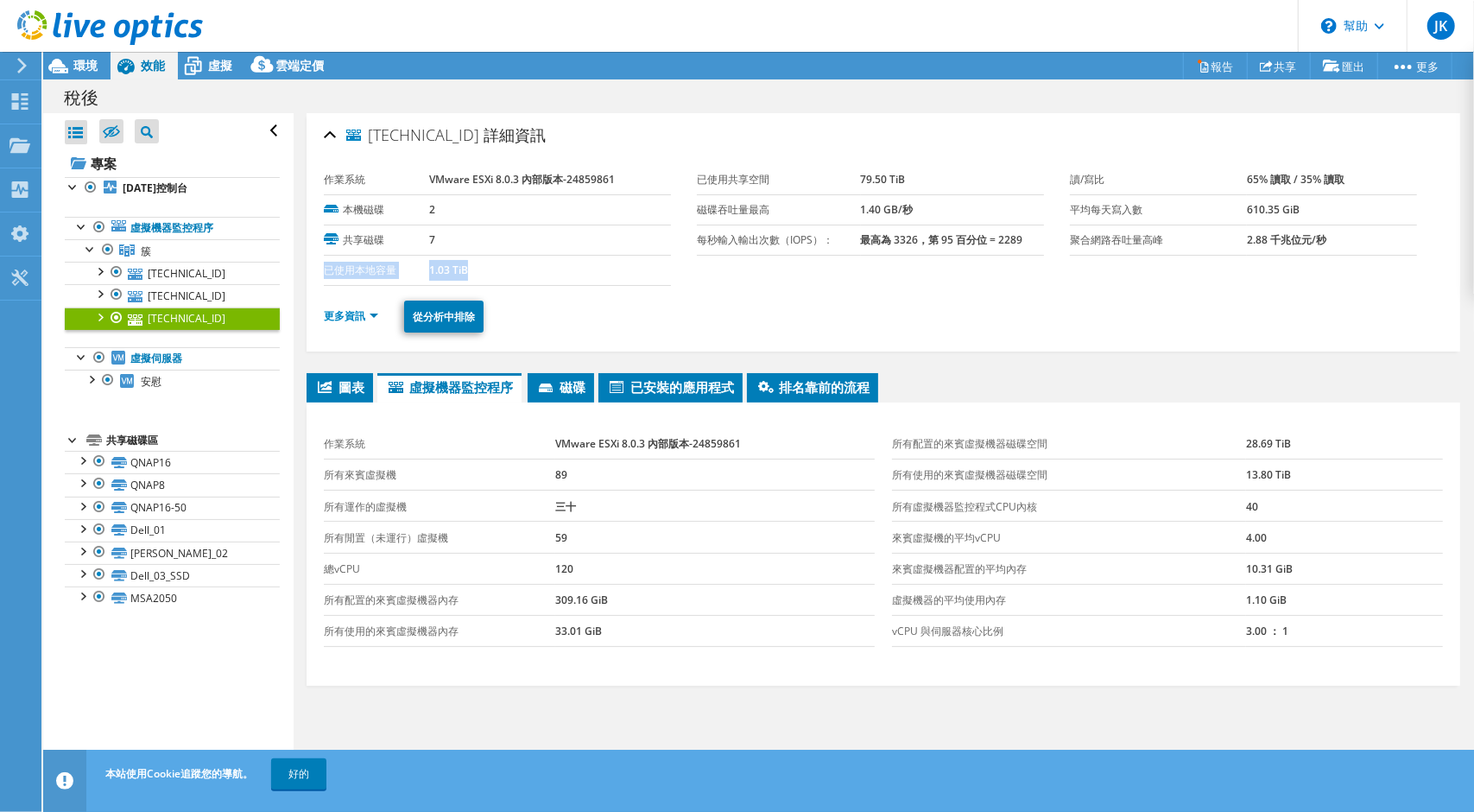
drag, startPoint x: 613, startPoint y: 278, endPoint x: 482, endPoint y: 236, distance: 137.6
click at [482, 236] on tbody "作業系統 VMware ESXi 8.0.3 內部版本-24859861 本機磁碟 2 共享磁碟 7 已使用本地容量 1.03 TiB" at bounding box center [497, 225] width 347 height 121
click at [693, 260] on section "作業系統 VMware ESXi 8.0.3 內部版本-24859861 本機磁碟 2 共享磁碟 7 已使用本地容量 1.03 TiB 已使用共享空間 79.…" at bounding box center [696, 225] width 746 height 121
click at [746, 285] on div "更多資訊 從分析中排除" at bounding box center [883, 316] width 1119 height 61
click at [749, 257] on section "作業系統 VMware ESXi 8.0.3 內部版本-24859861 本機磁碟 2 共享磁碟 7 已使用本地容量 1.03 TiB 已使用共享空間 79.…" at bounding box center [696, 225] width 746 height 121
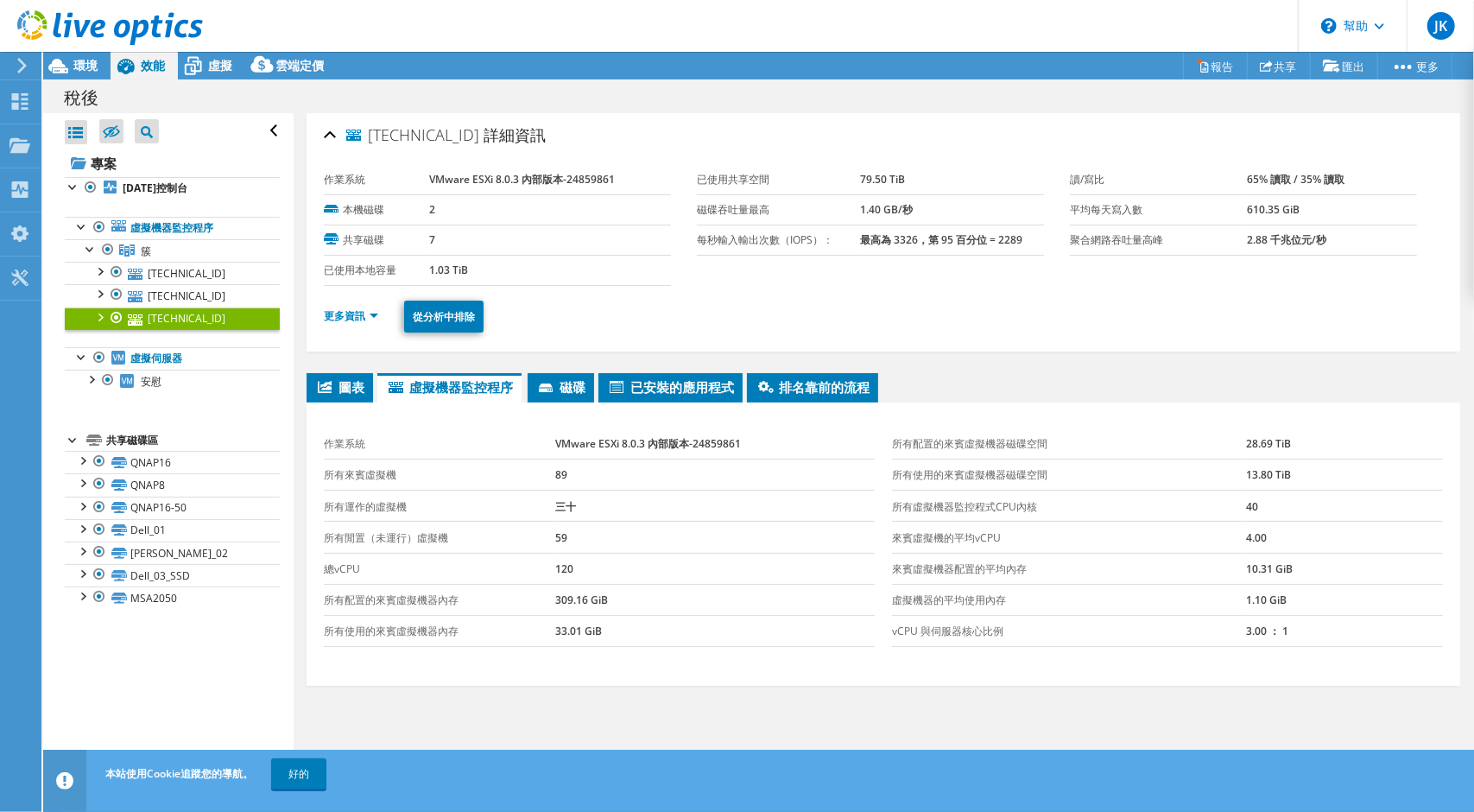
click at [755, 225] on td "每秒輸入輸出次數（IOPS）：" at bounding box center [778, 239] width 164 height 31
click at [572, 248] on td "7" at bounding box center [549, 239] width 242 height 31
click at [463, 175] on font "VMware ESXi 8.0.3 內部版本-24859861" at bounding box center [522, 179] width 186 height 15
click at [480, 195] on td "2" at bounding box center [549, 209] width 242 height 31
click at [850, 282] on section "作業系統 VMware ESXi 8.0.3 內部版本-24859861 本機磁碟 2 共享磁碟 7 已使用本地容量 1.03 TiB 已使用共享空間 79.…" at bounding box center [696, 225] width 746 height 121
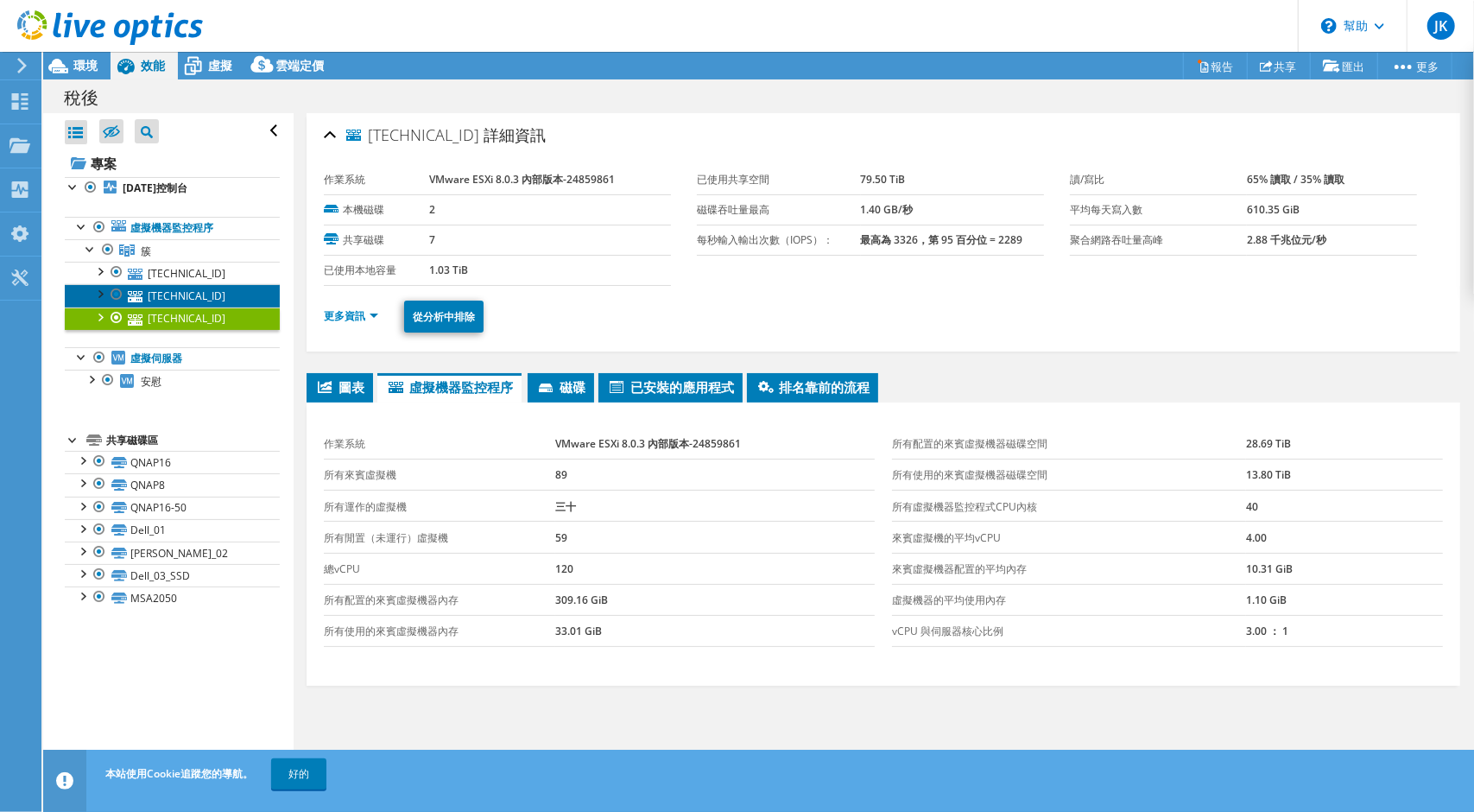
click at [167, 292] on font "10.78.5.16" at bounding box center [186, 295] width 78 height 15
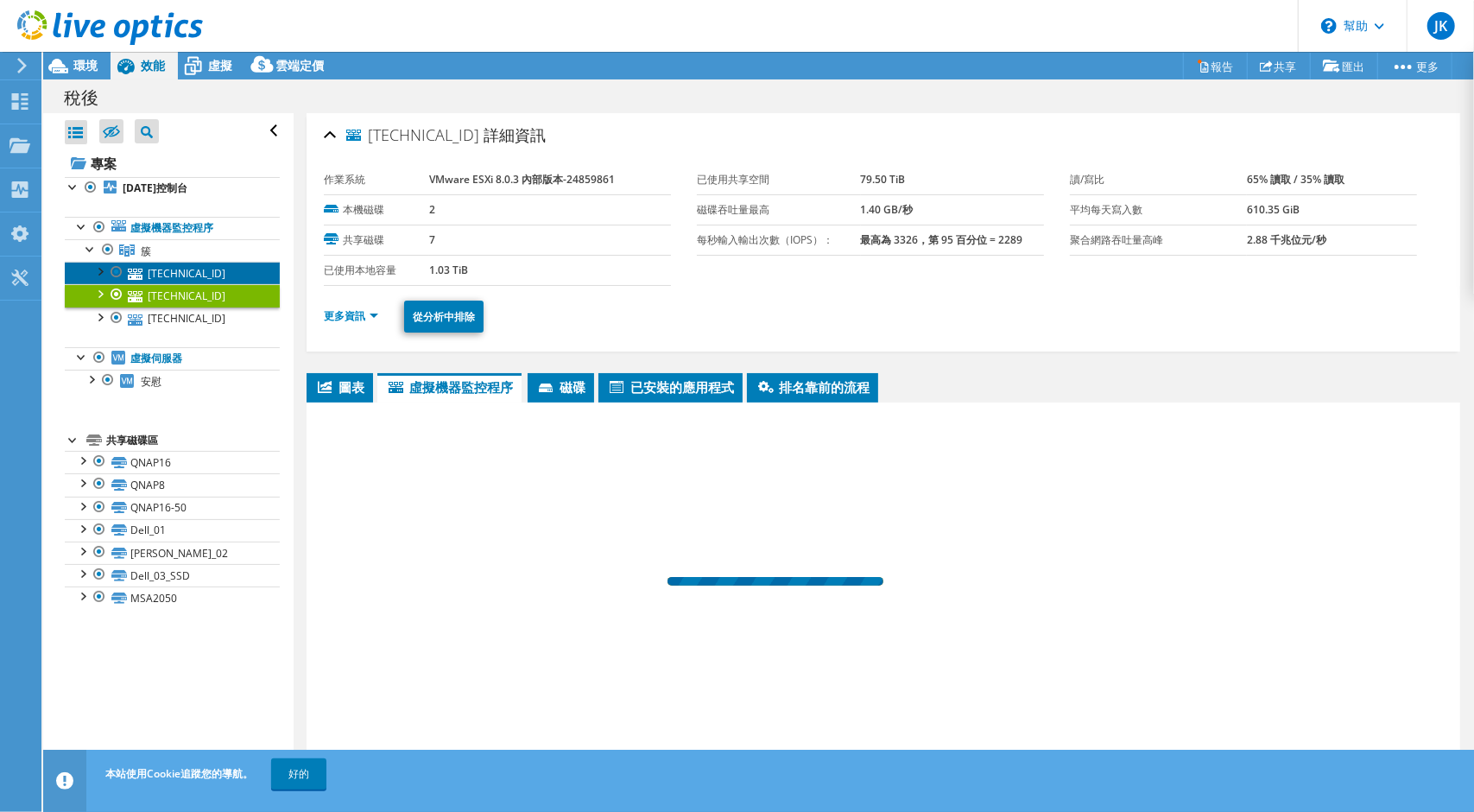
click at [171, 266] on font "10.78.5.15" at bounding box center [186, 273] width 78 height 15
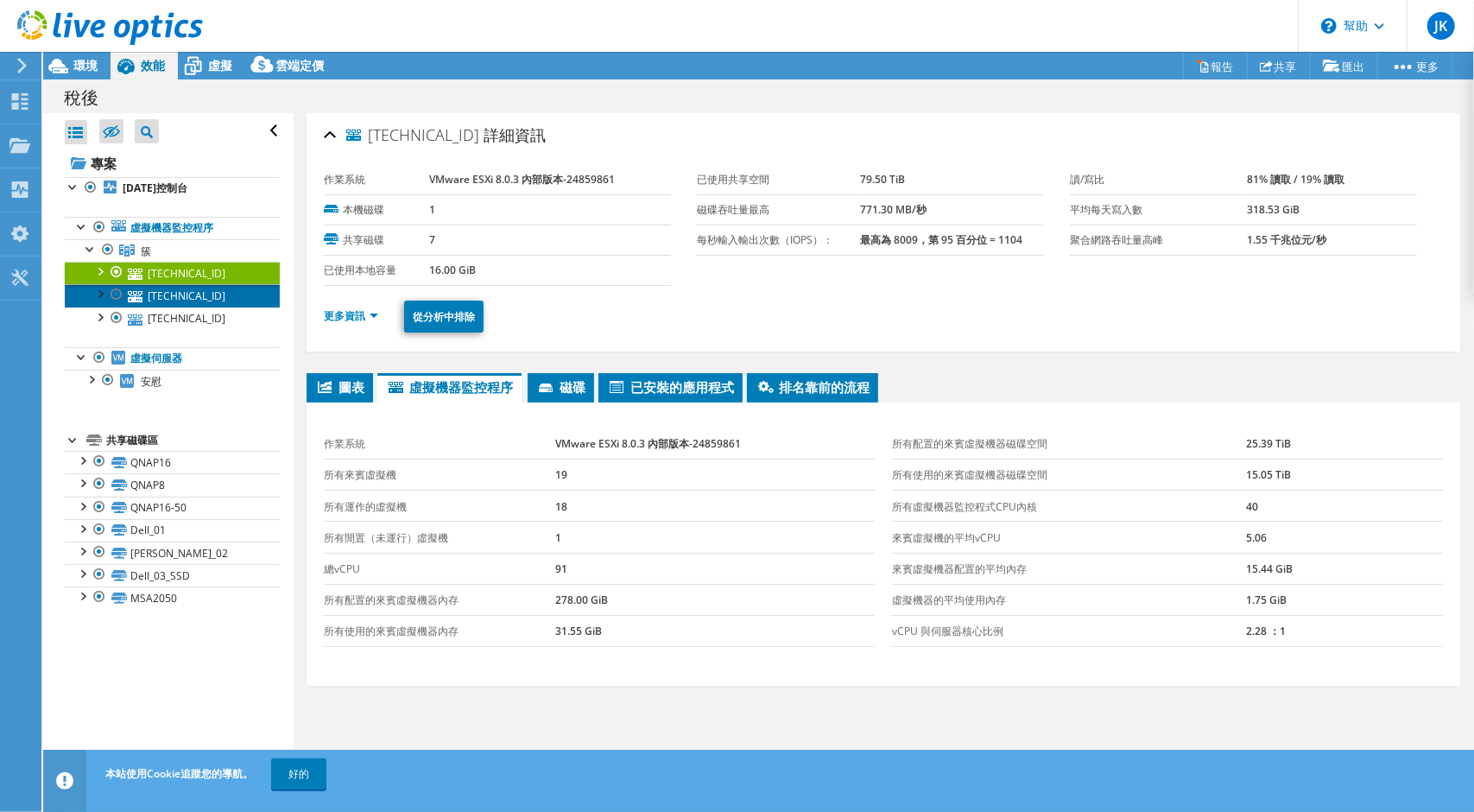
click at [208, 293] on link "10.78.5.16" at bounding box center [173, 295] width 215 height 23
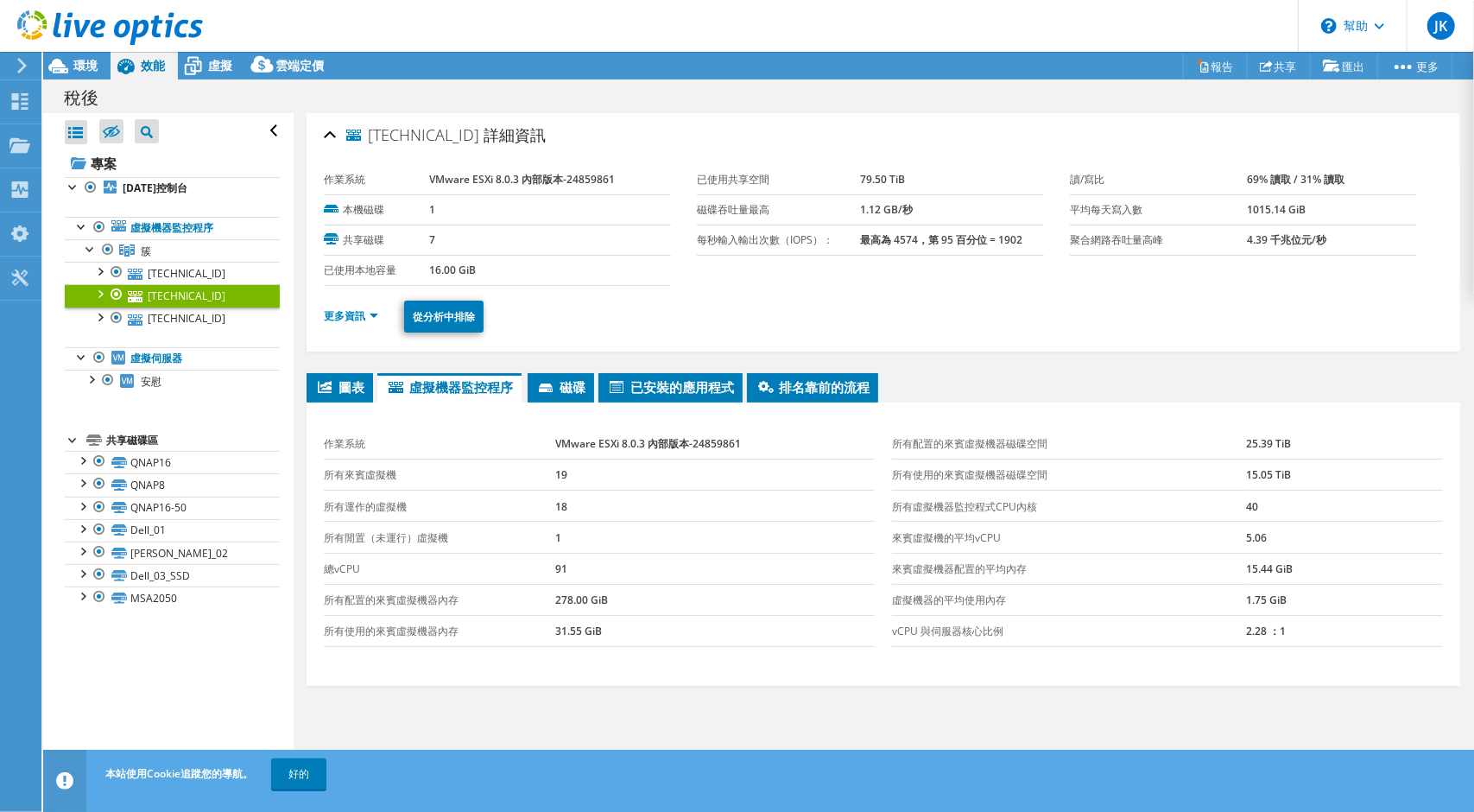
click at [1406, 285] on div "更多資訊 從分析中排除" at bounding box center [883, 316] width 1119 height 61
drag, startPoint x: 551, startPoint y: 311, endPoint x: 538, endPoint y: 309, distance: 13.2
click at [550, 311] on ul "更多資訊 從分析中排除" at bounding box center [883, 314] width 1119 height 37
click at [168, 311] on font "10.78.5.14" at bounding box center [186, 318] width 78 height 15
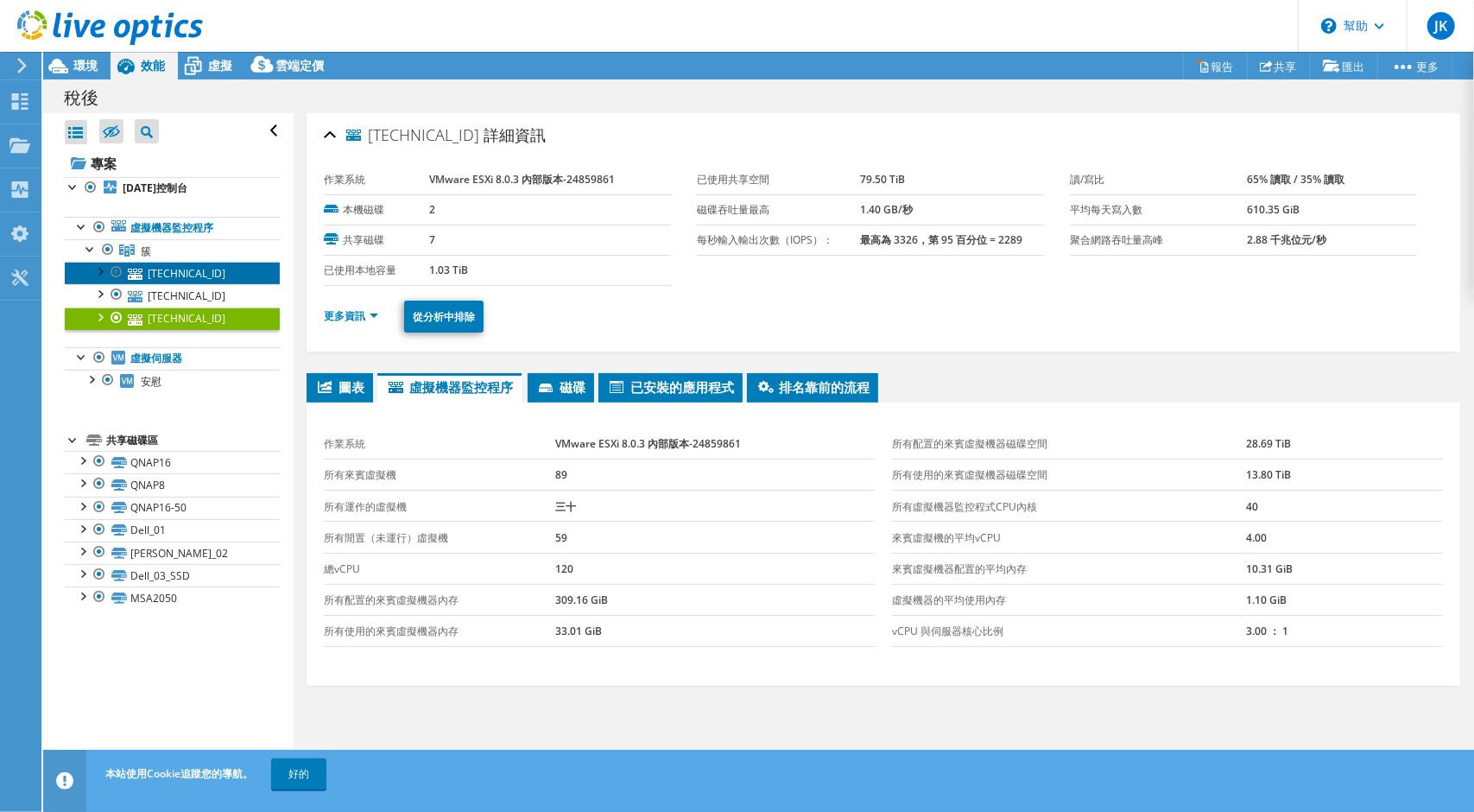
click at [196, 264] on link "10.78.5.15" at bounding box center [173, 273] width 215 height 23
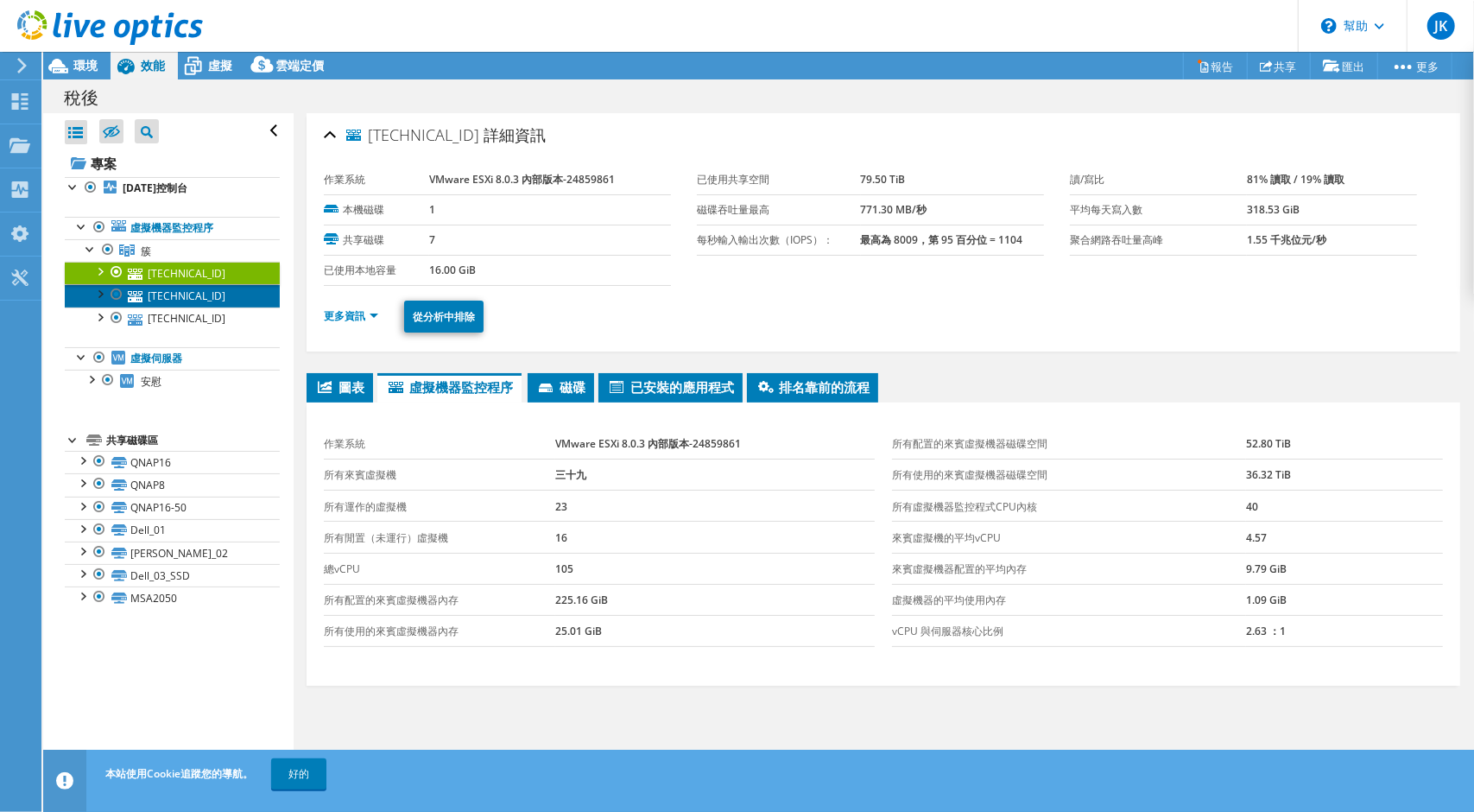
click at [197, 289] on font "10.78.5.16" at bounding box center [186, 295] width 78 height 15
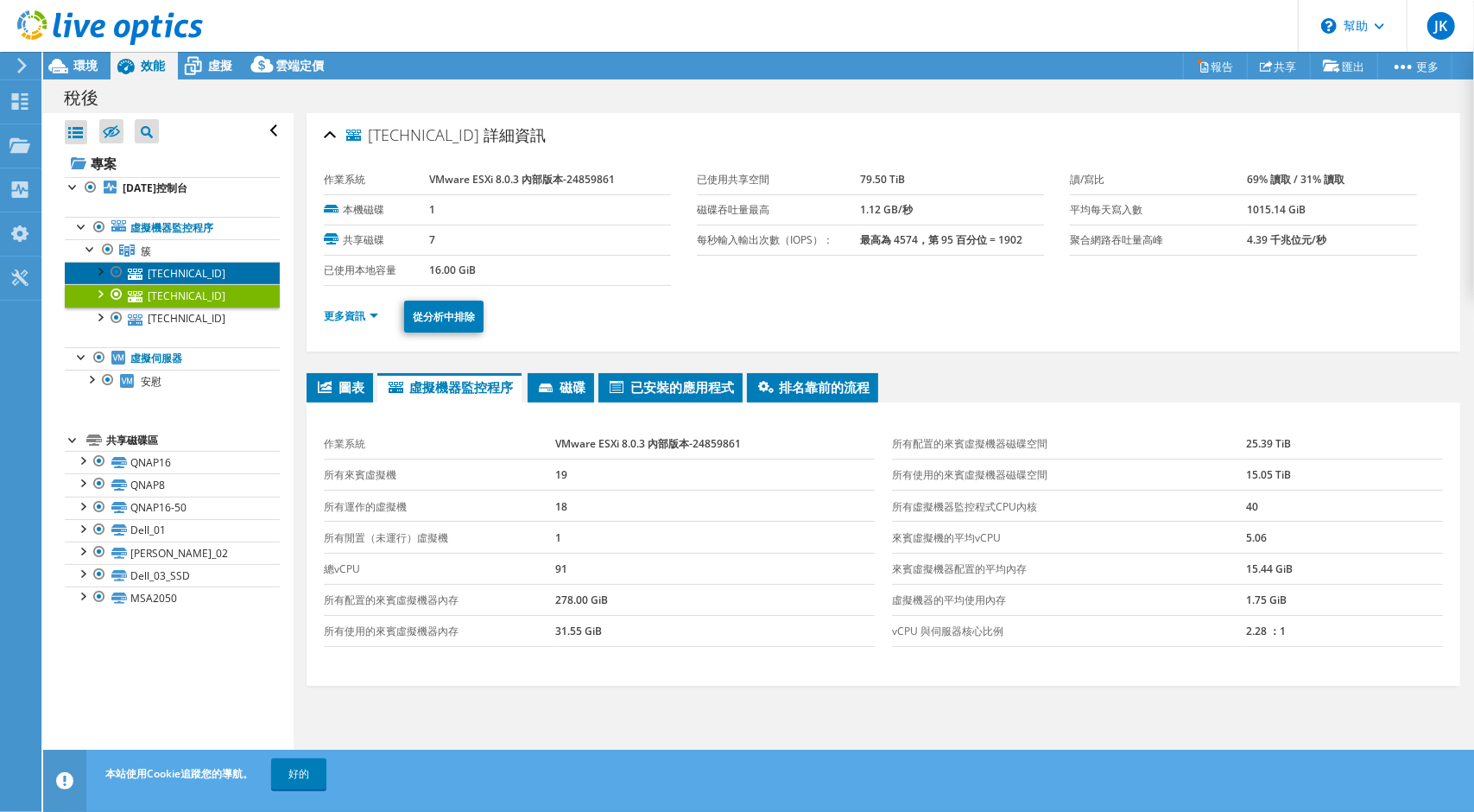
click at [223, 269] on link "10.78.5.15" at bounding box center [173, 273] width 215 height 23
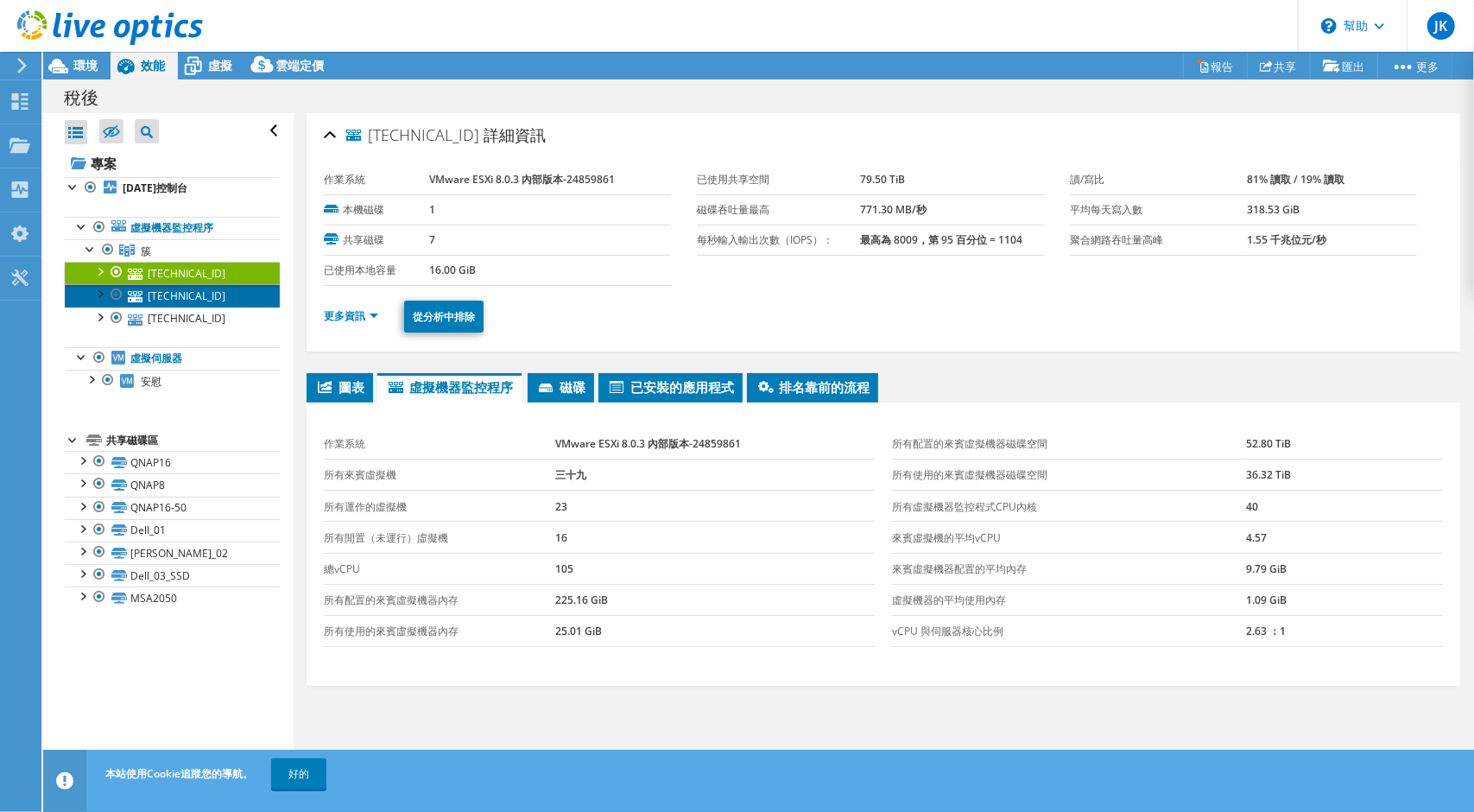
click at [218, 284] on link "10.78.5.16" at bounding box center [173, 295] width 215 height 23
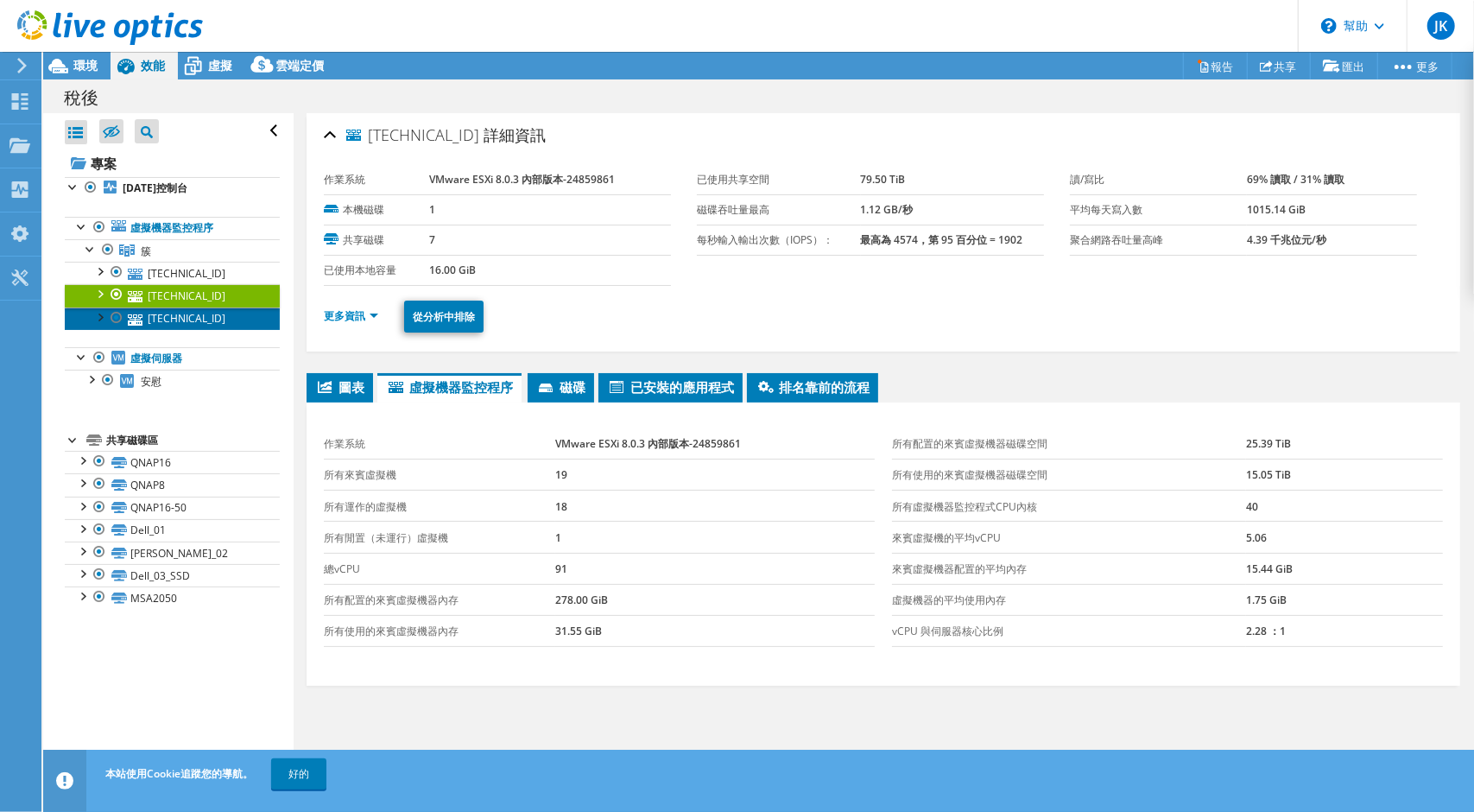
click at [214, 308] on link "10.78.5.14" at bounding box center [173, 318] width 215 height 23
click at [213, 308] on link "10.78.5.14" at bounding box center [173, 318] width 215 height 23
click at [1318, 180] on font "65% 讀取 / 35% 讀取" at bounding box center [1295, 179] width 98 height 15
click at [1018, 172] on td "79.50 TiB" at bounding box center [951, 180] width 183 height 31
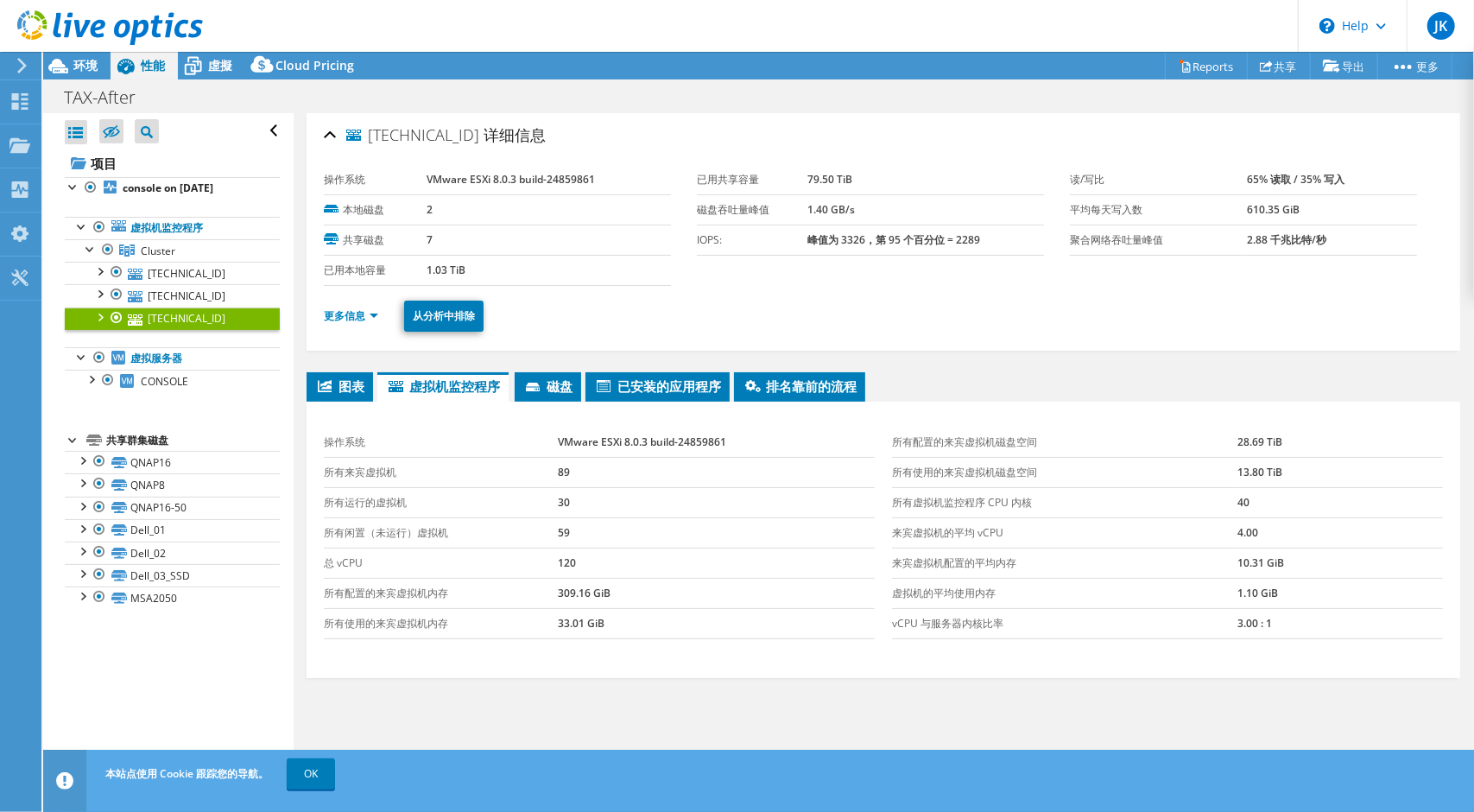
click at [1327, 160] on div "操作系统 VMware ESXi 8.0.3 build-24859861 本地磁盘 2 共享磁盘 7 已用本地容量 1.03 TiB 已用共享容量 79.5…" at bounding box center [883, 250] width 1119 height 192
click at [1325, 172] on b "65% 读取 / 35% 写入" at bounding box center [1295, 179] width 98 height 15
drag, startPoint x: 1313, startPoint y: 177, endPoint x: 1333, endPoint y: 182, distance: 20.6
click at [1333, 182] on b "65% 读取 / 35% 写入" at bounding box center [1295, 179] width 98 height 15
drag, startPoint x: 1328, startPoint y: 177, endPoint x: 922, endPoint y: 306, distance: 426.0
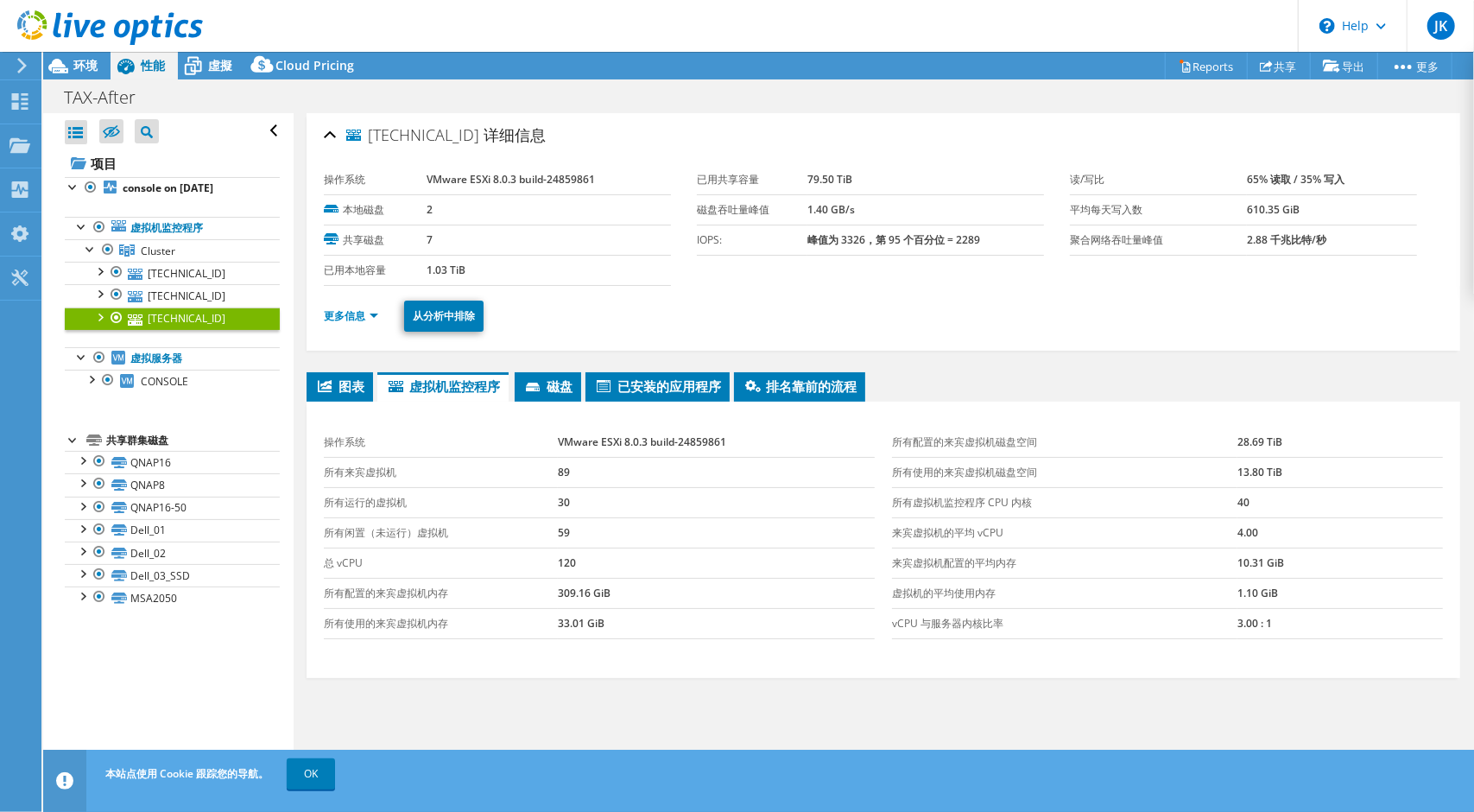
click at [922, 306] on ul "更多信息 从分析中排除" at bounding box center [883, 314] width 1119 height 36
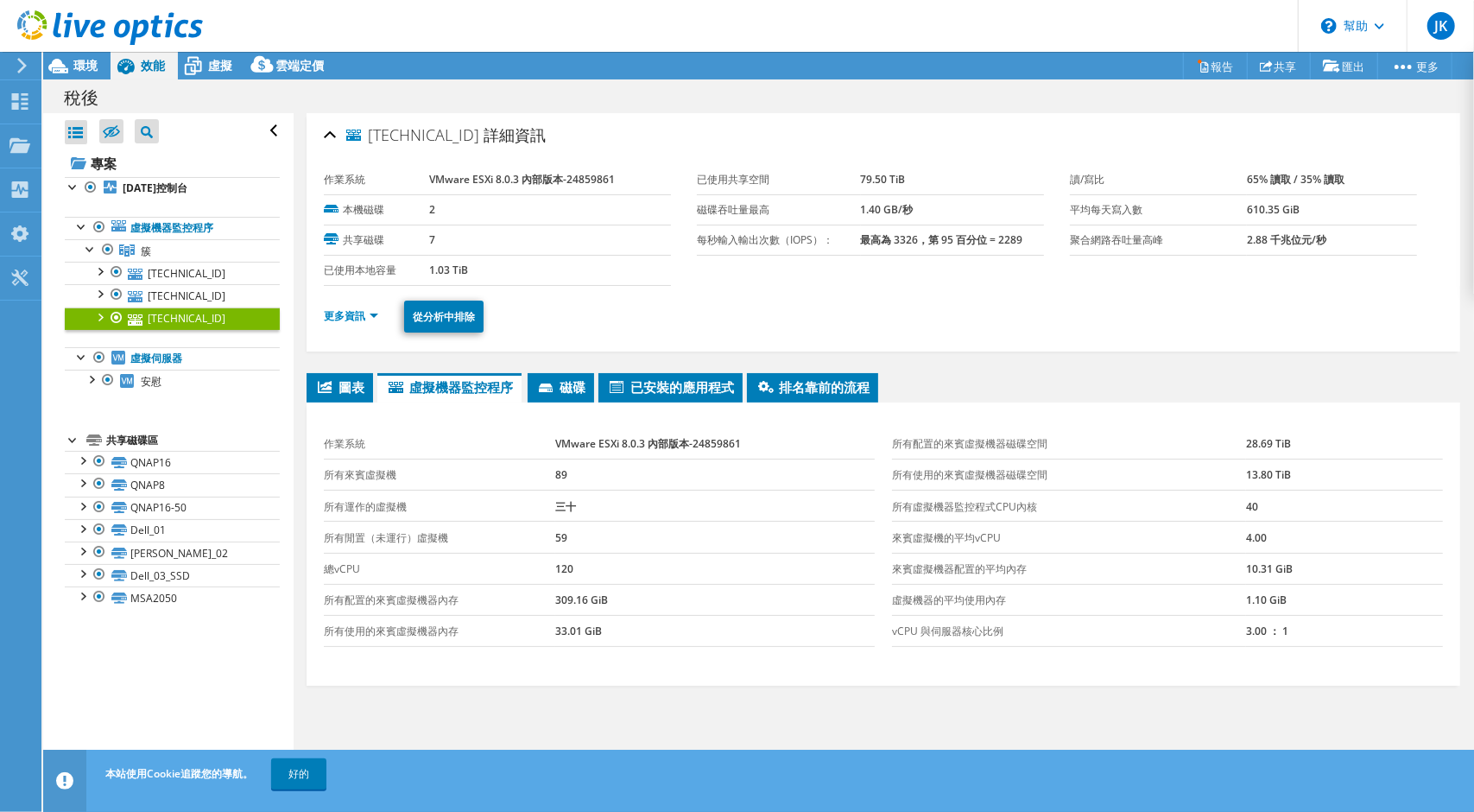
click at [937, 298] on ul "更多資訊 從分析中排除" at bounding box center [883, 314] width 1119 height 37
